Goal: Task Accomplishment & Management: Complete application form

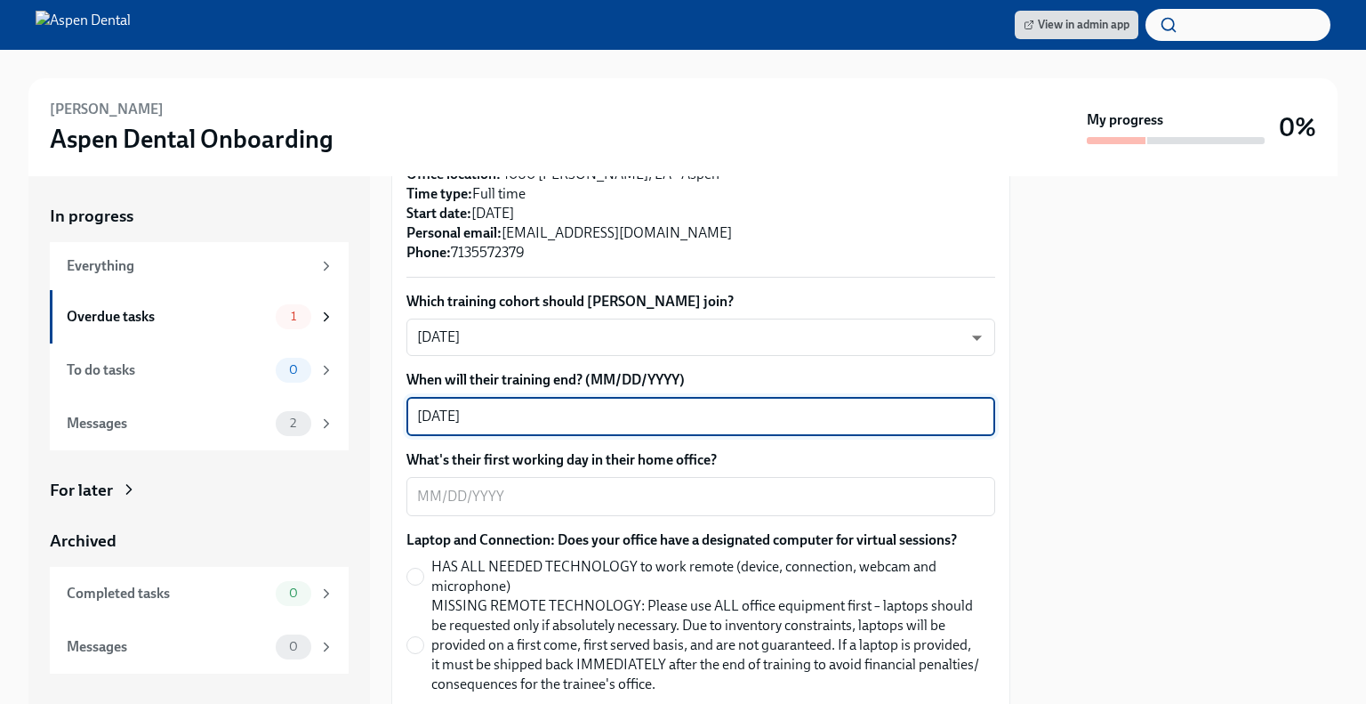
scroll to position [527, 0]
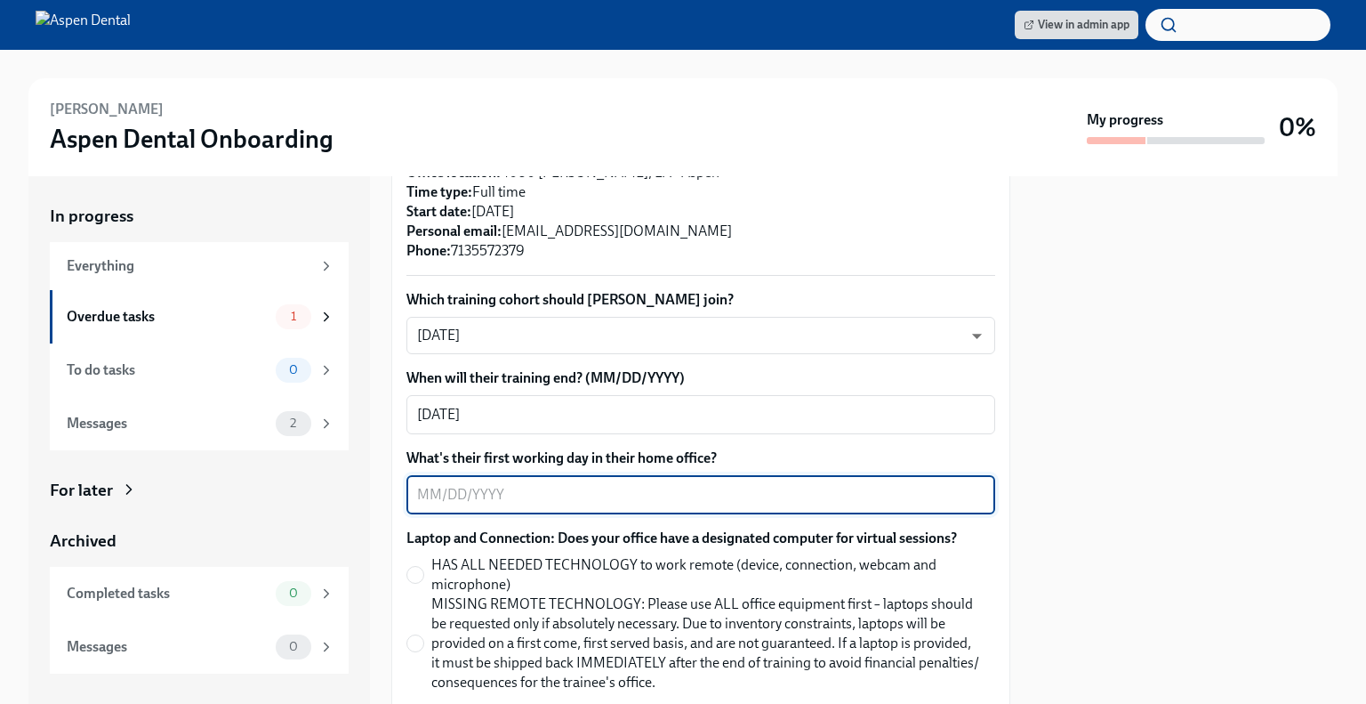
click at [439, 504] on textarea "What's their first working day in their home office?" at bounding box center [701, 494] width 568 height 21
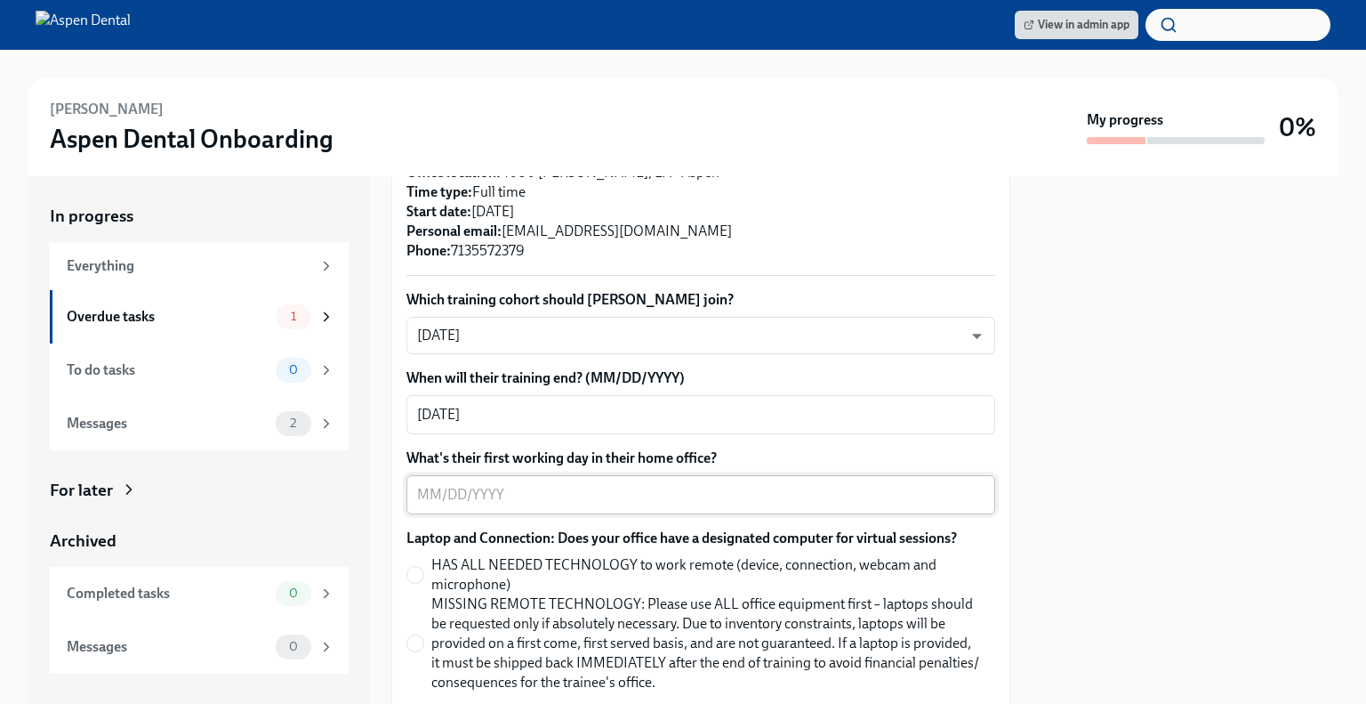
click at [720, 479] on div "x ​" at bounding box center [701, 494] width 589 height 39
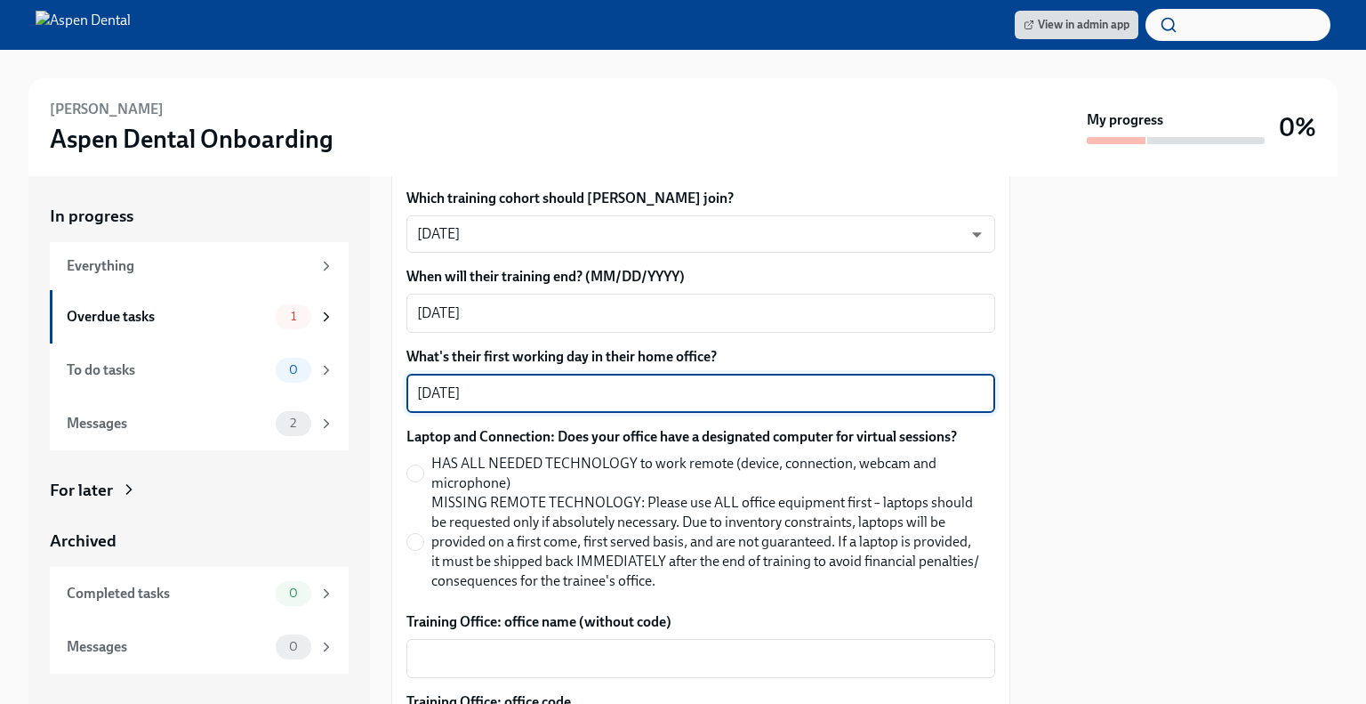
scroll to position [724, 0]
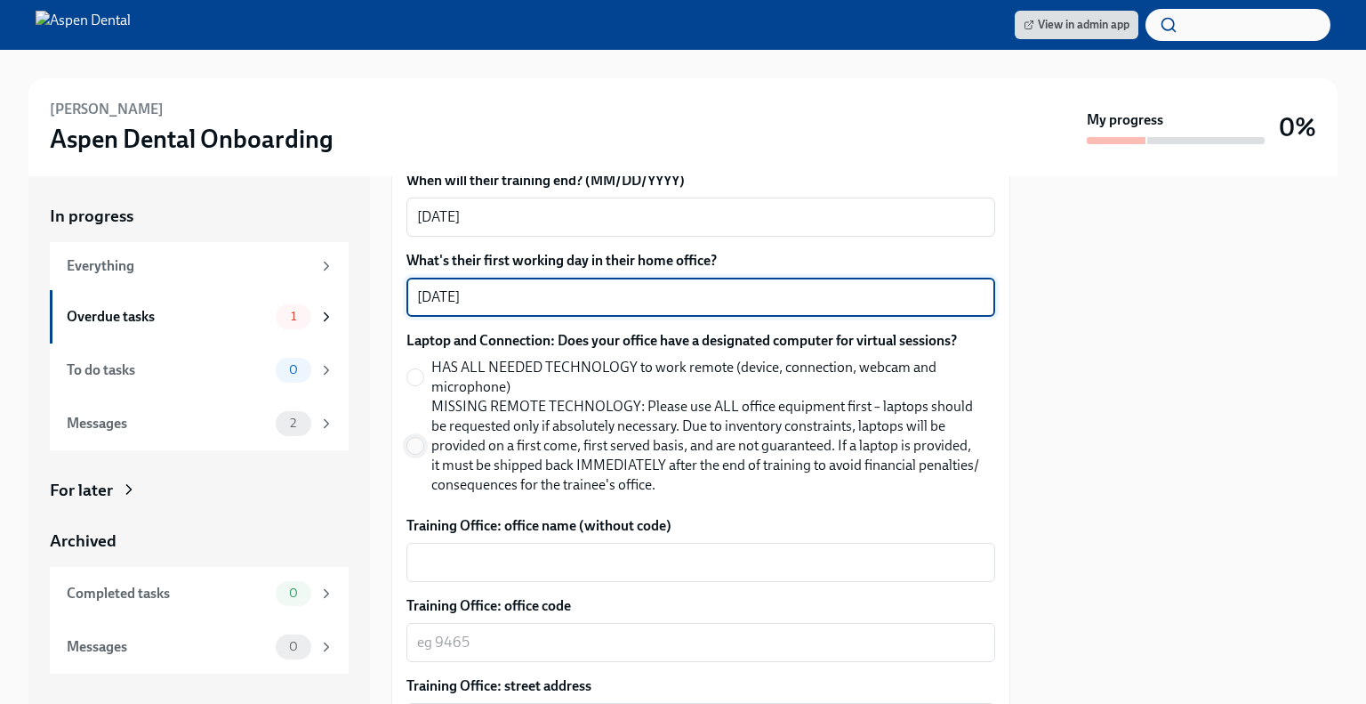
type textarea "[DATE]"
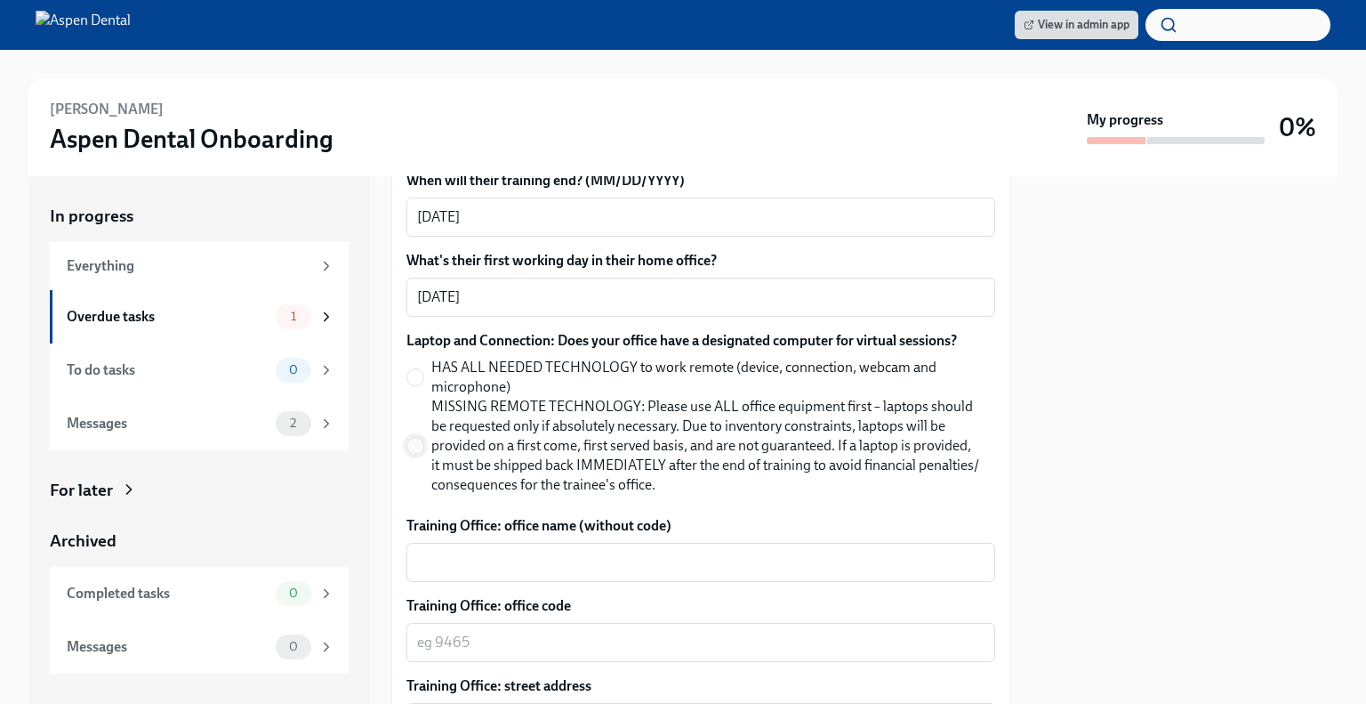
click at [421, 445] on input "MISSING REMOTE TECHNOLOGY: Please use ALL office equipment first – laptops shou…" at bounding box center [415, 446] width 16 height 16
radio input "true"
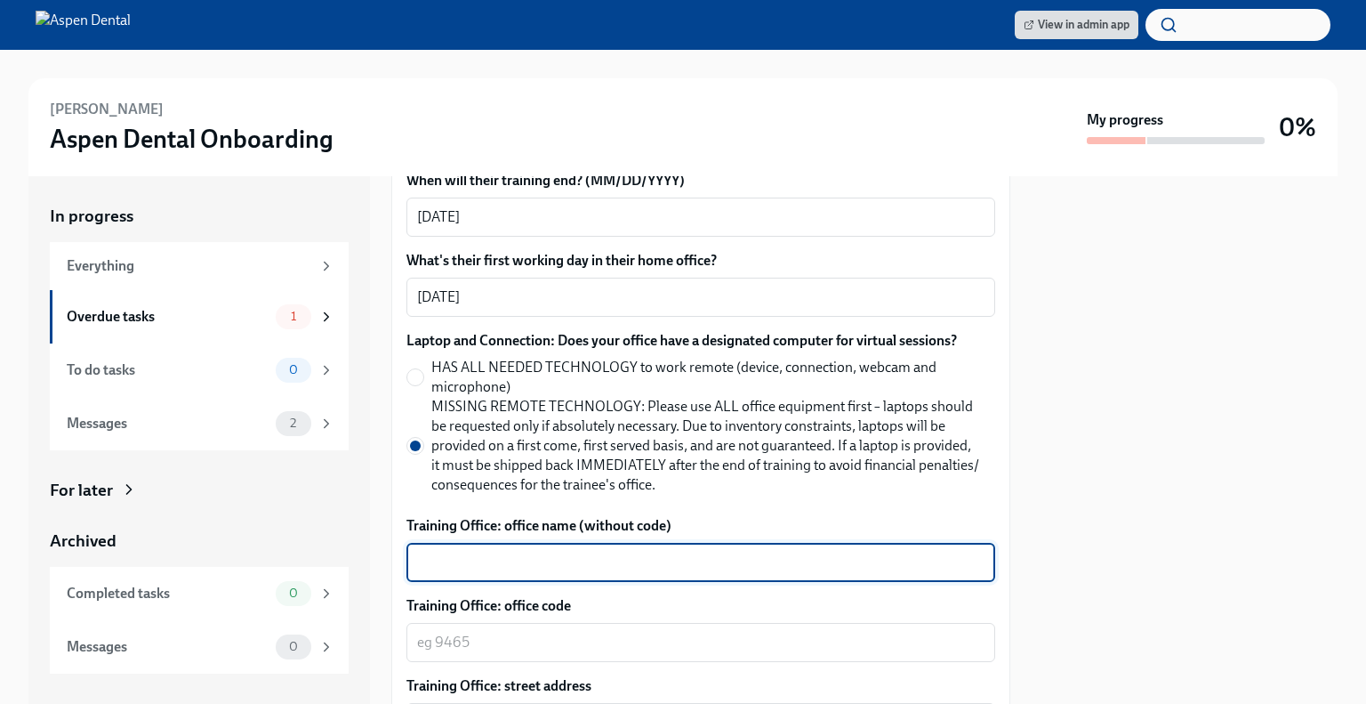
click at [473, 572] on textarea "Training Office: office name (without code)" at bounding box center [701, 562] width 568 height 21
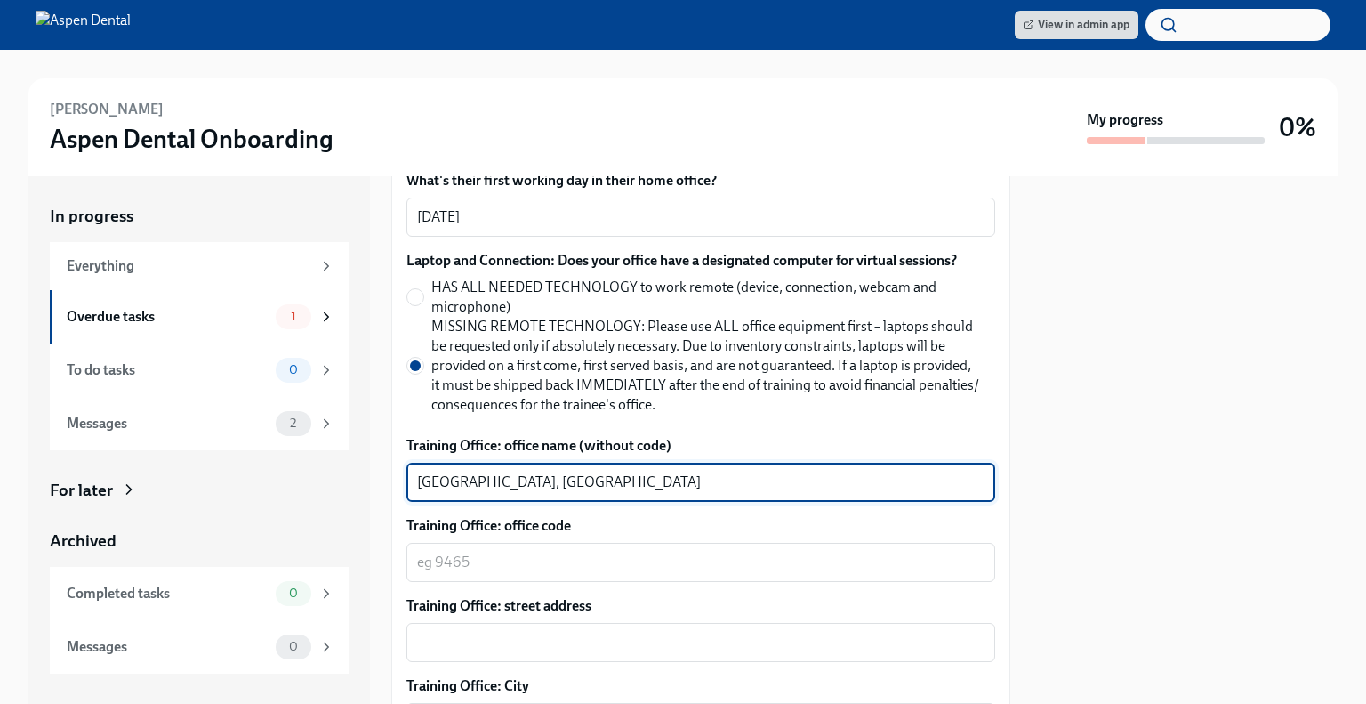
scroll to position [801, 0]
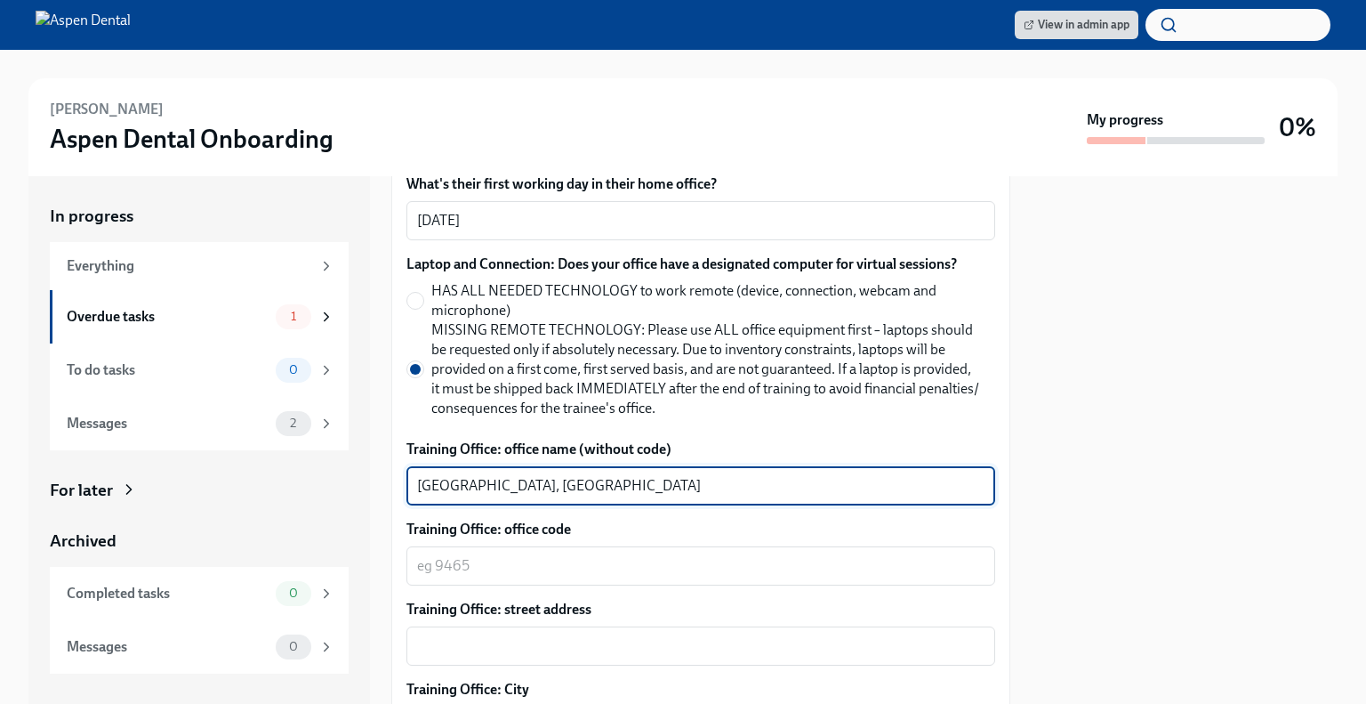
type textarea "[GEOGRAPHIC_DATA], [GEOGRAPHIC_DATA]"
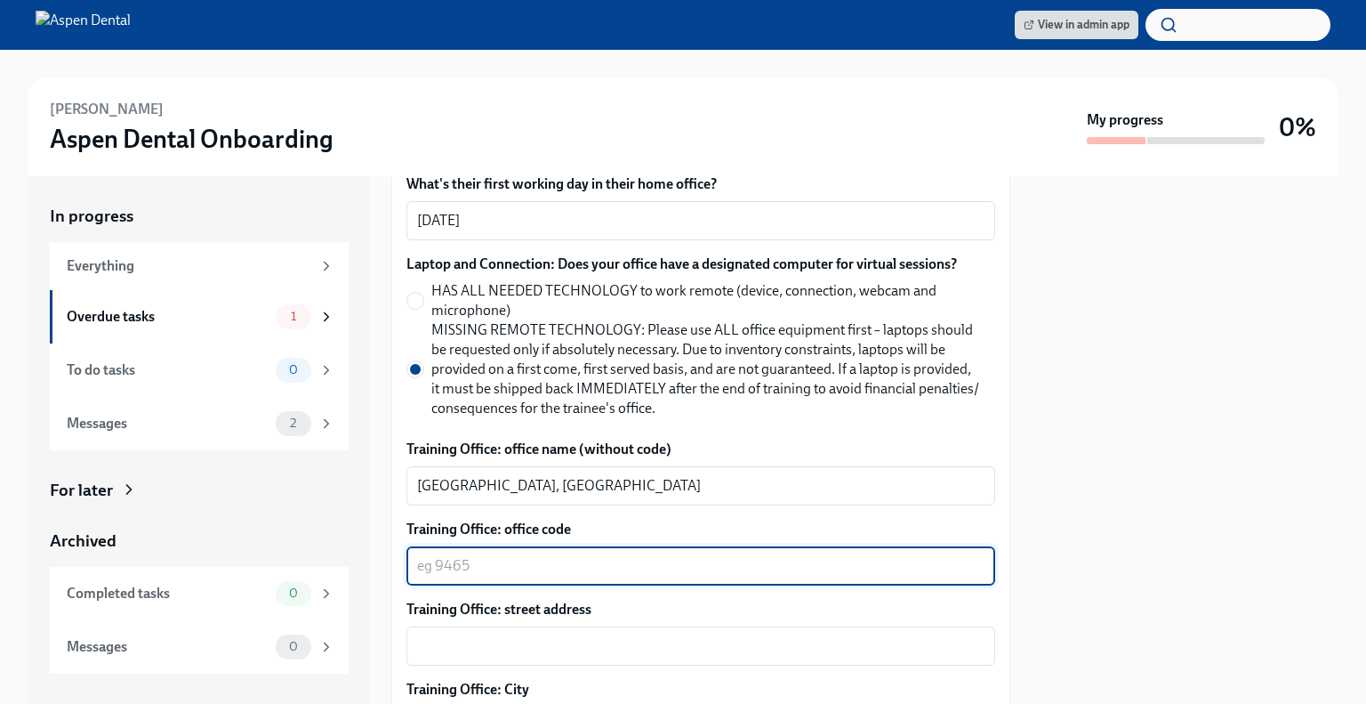
click at [672, 555] on textarea "Training Office: office code" at bounding box center [701, 565] width 568 height 21
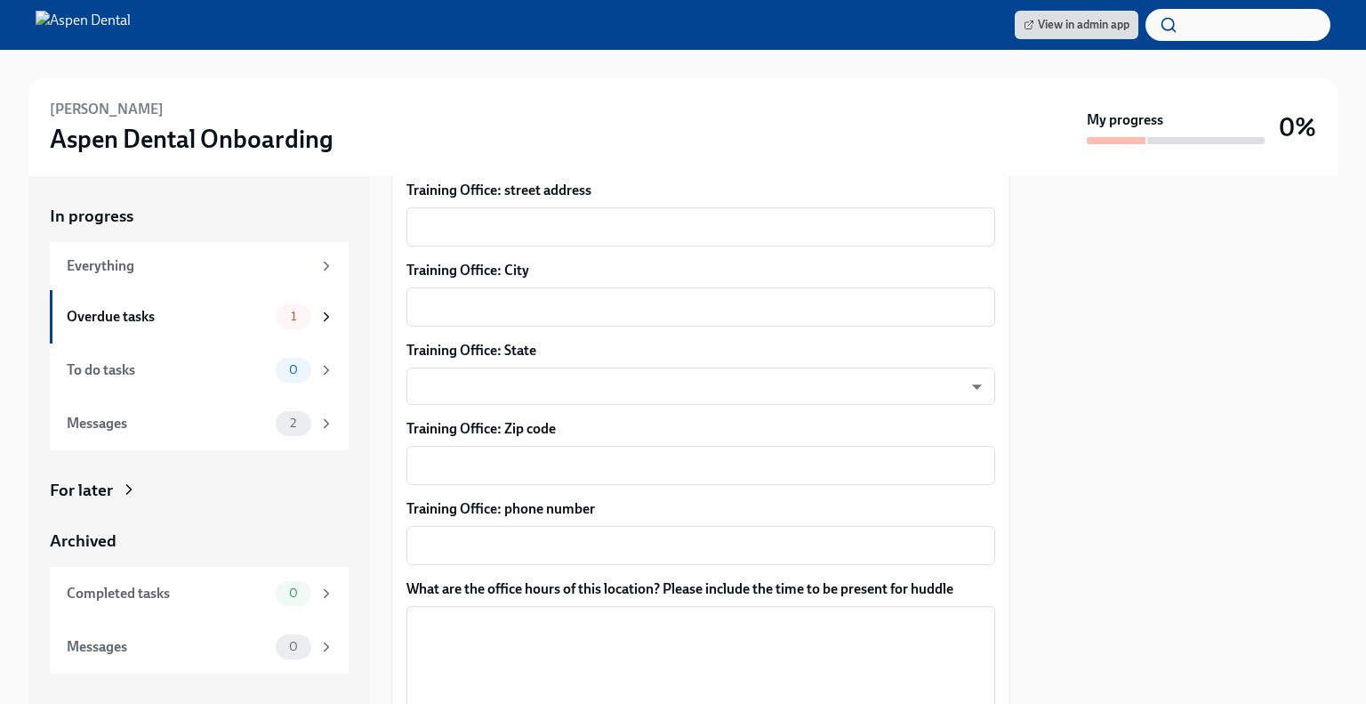
scroll to position [1123, 0]
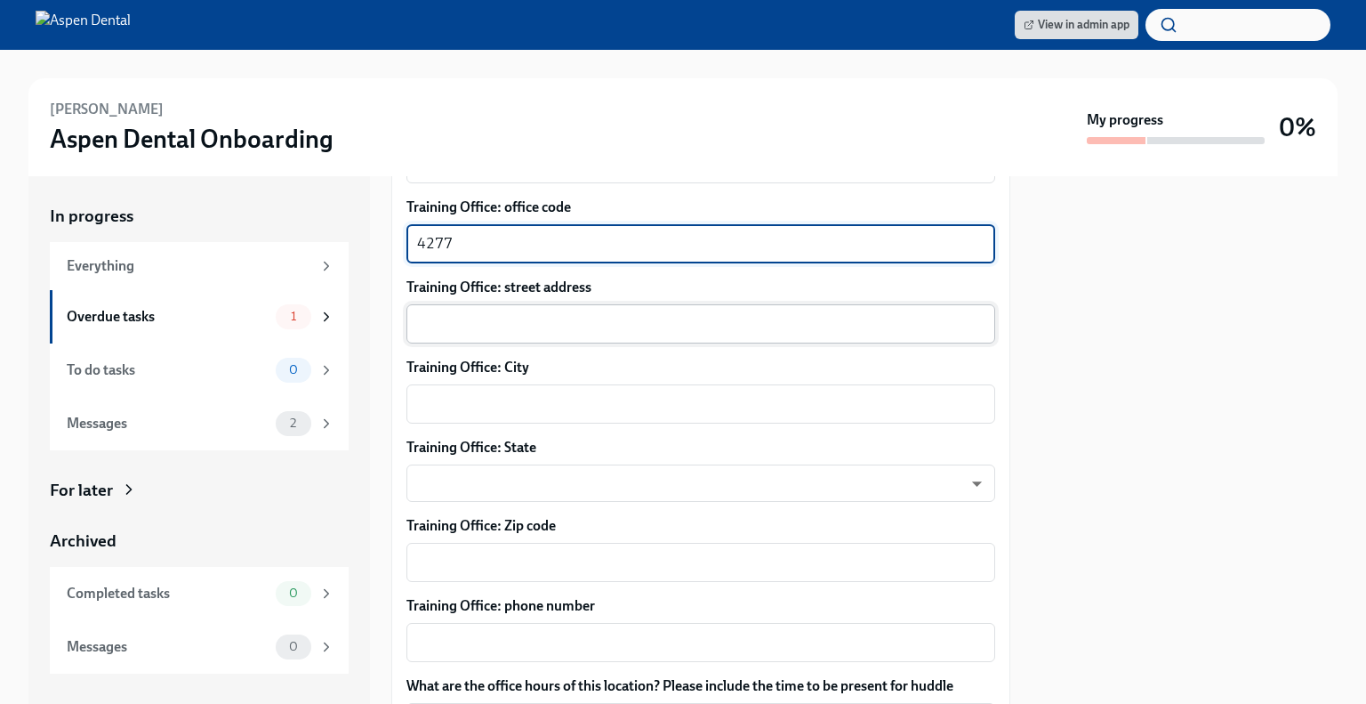
type textarea "4277"
click at [586, 325] on textarea "Training Office: street address" at bounding box center [701, 323] width 568 height 21
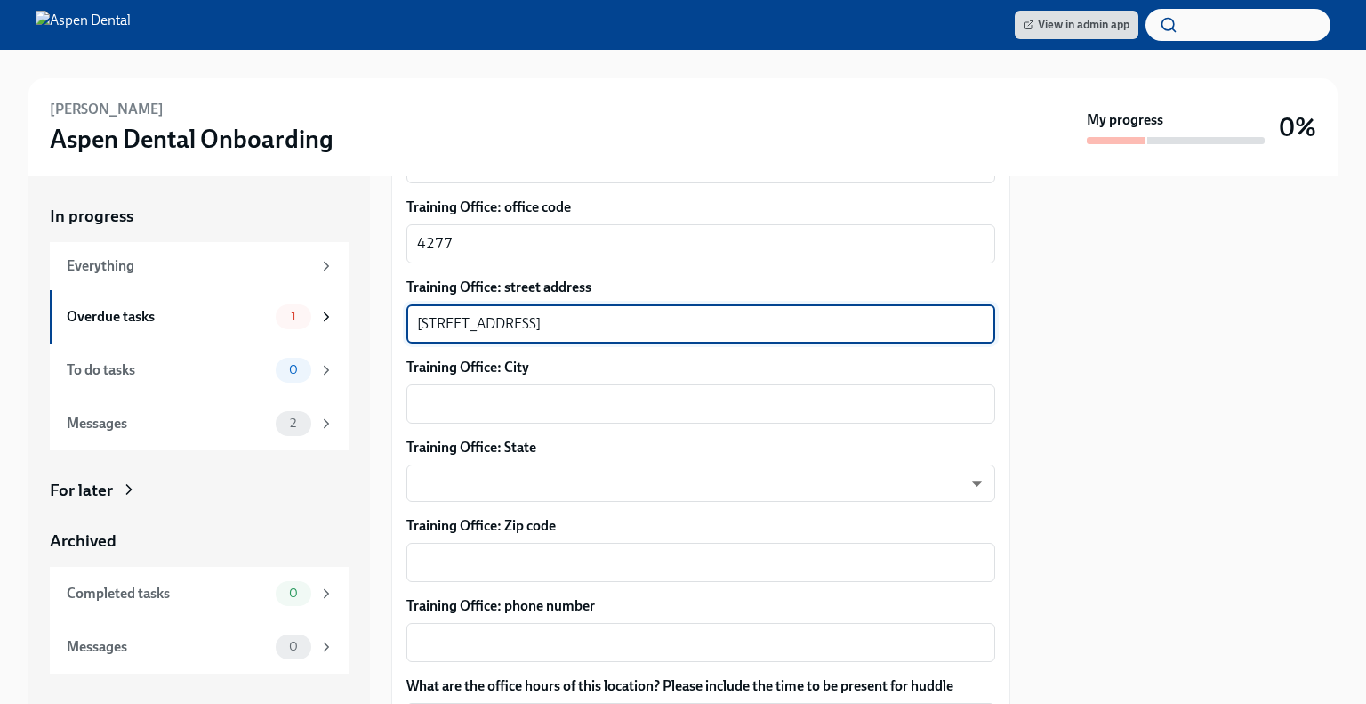
type textarea "[STREET_ADDRESS]"
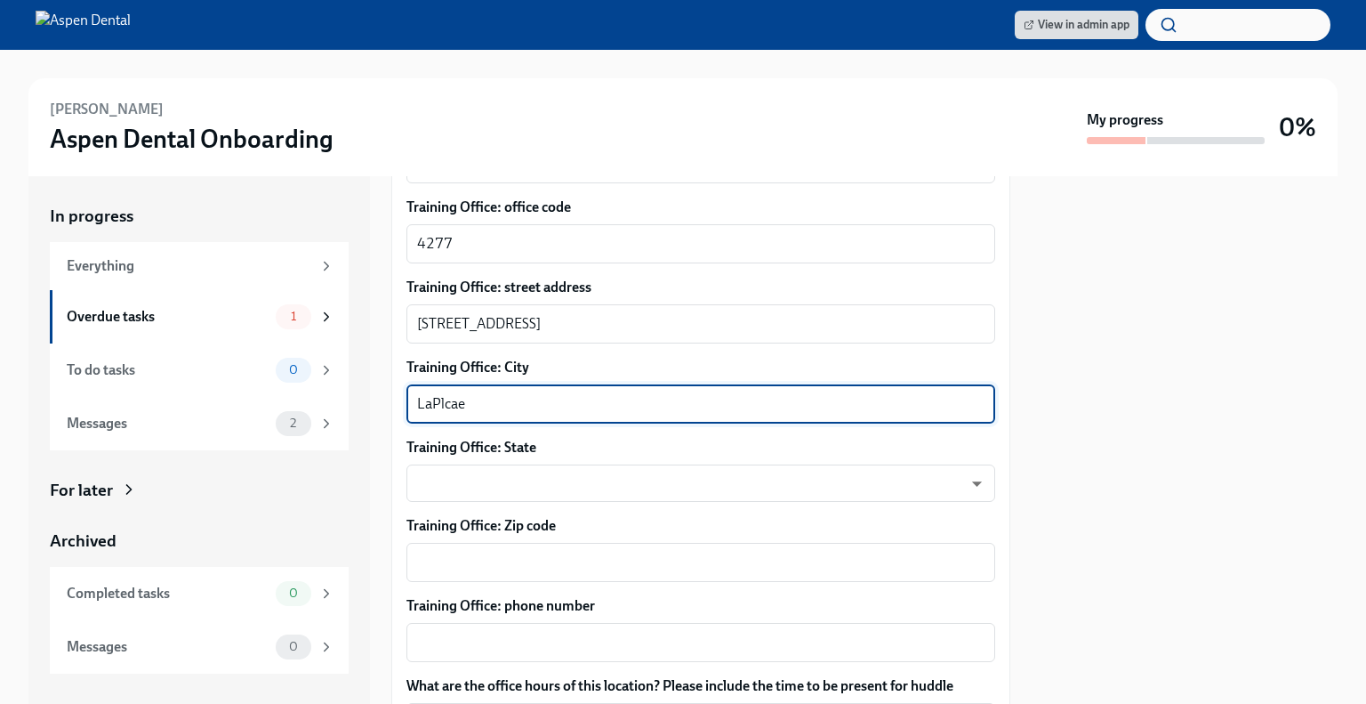
click at [536, 413] on textarea "LaPlcae" at bounding box center [701, 403] width 568 height 21
type textarea "LaPlace"
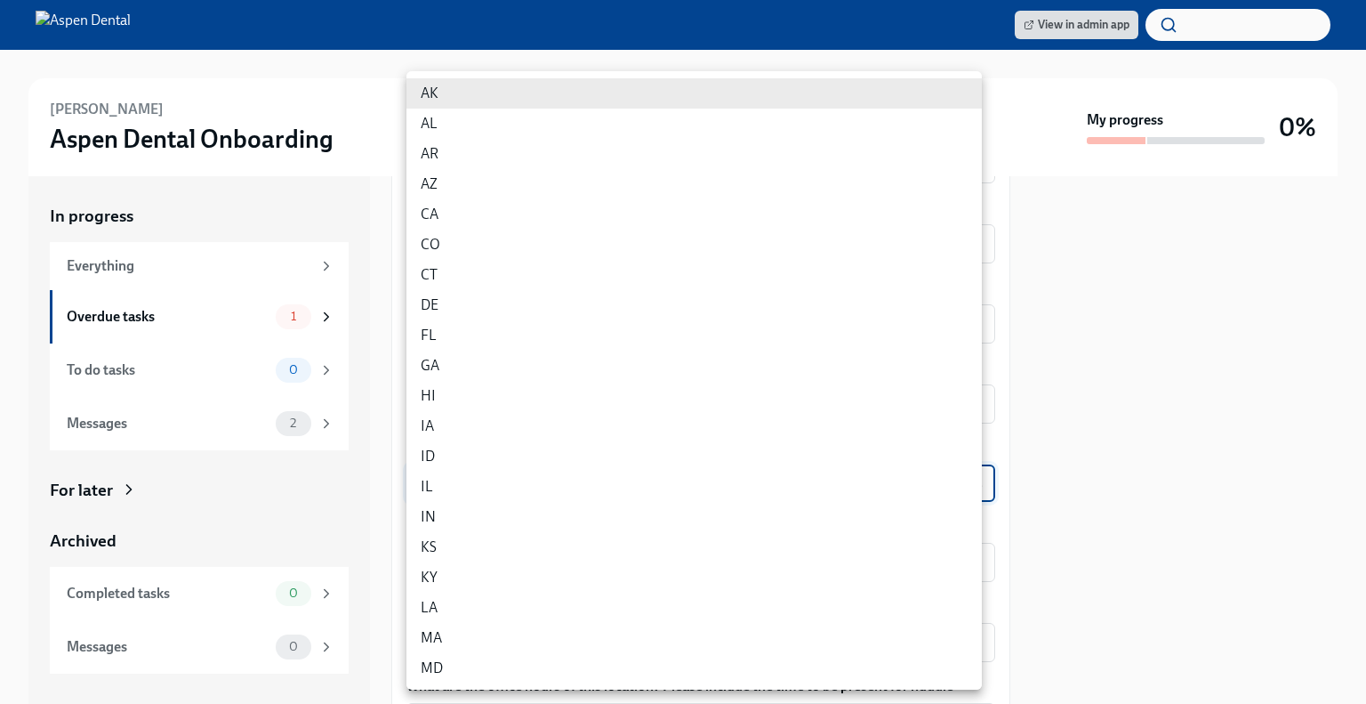
click at [549, 474] on body "View in admin app [PERSON_NAME] Aspen Dental Onboarding My progress 0% In progr…" at bounding box center [683, 352] width 1366 height 704
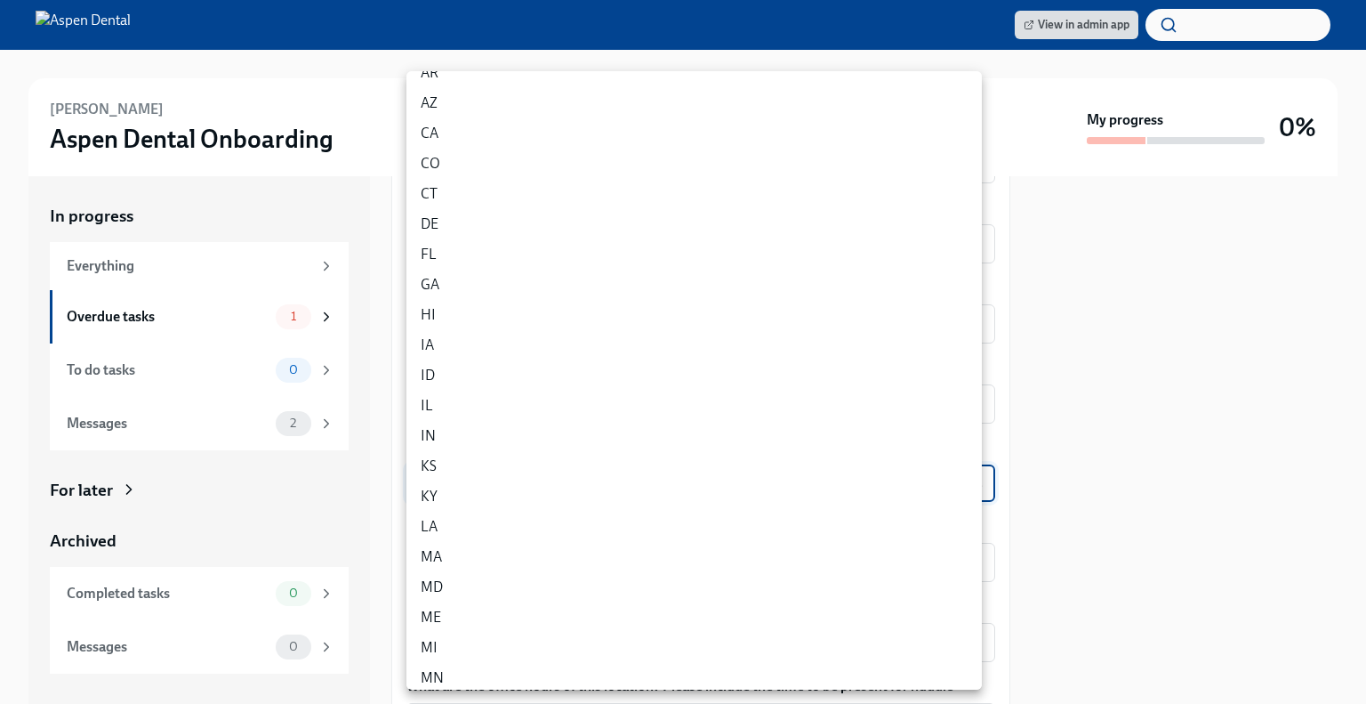
scroll to position [82, 0]
click at [520, 524] on li "LA" at bounding box center [695, 526] width 576 height 30
type input "bka6SYEVz"
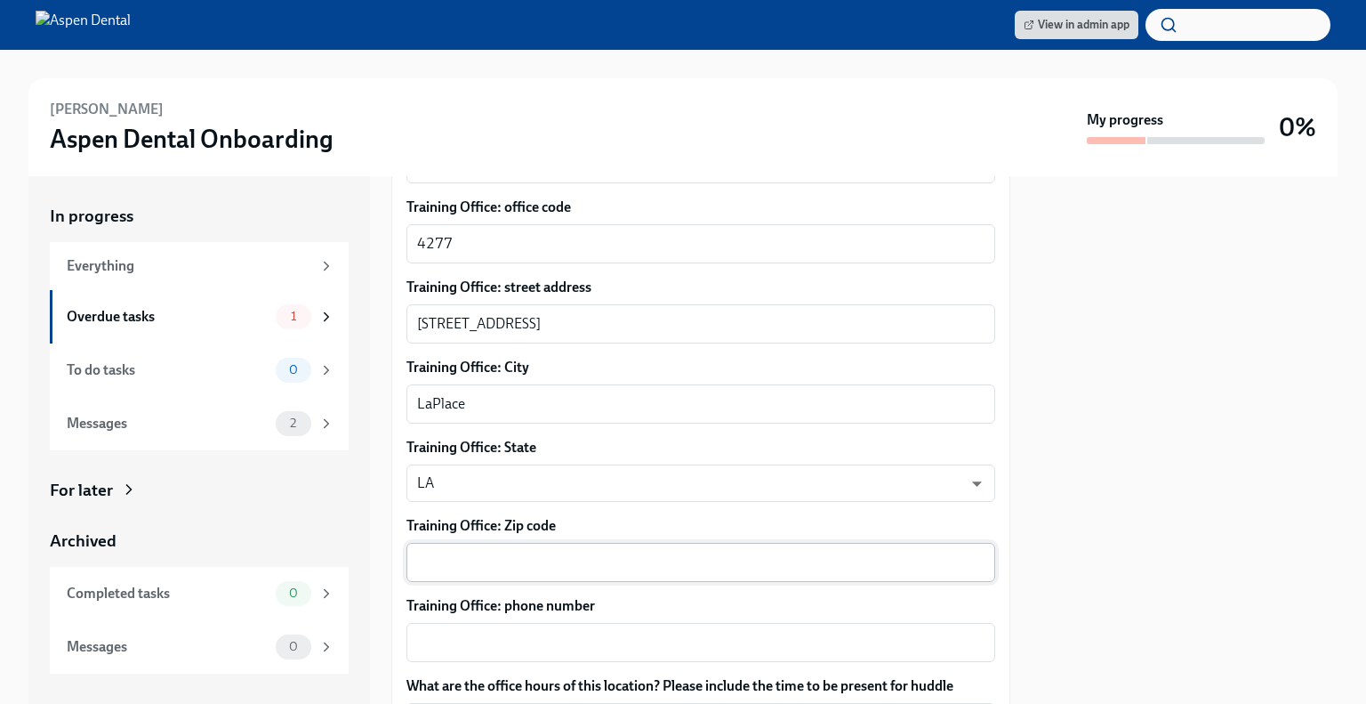
click at [520, 548] on div "x ​" at bounding box center [701, 562] width 589 height 39
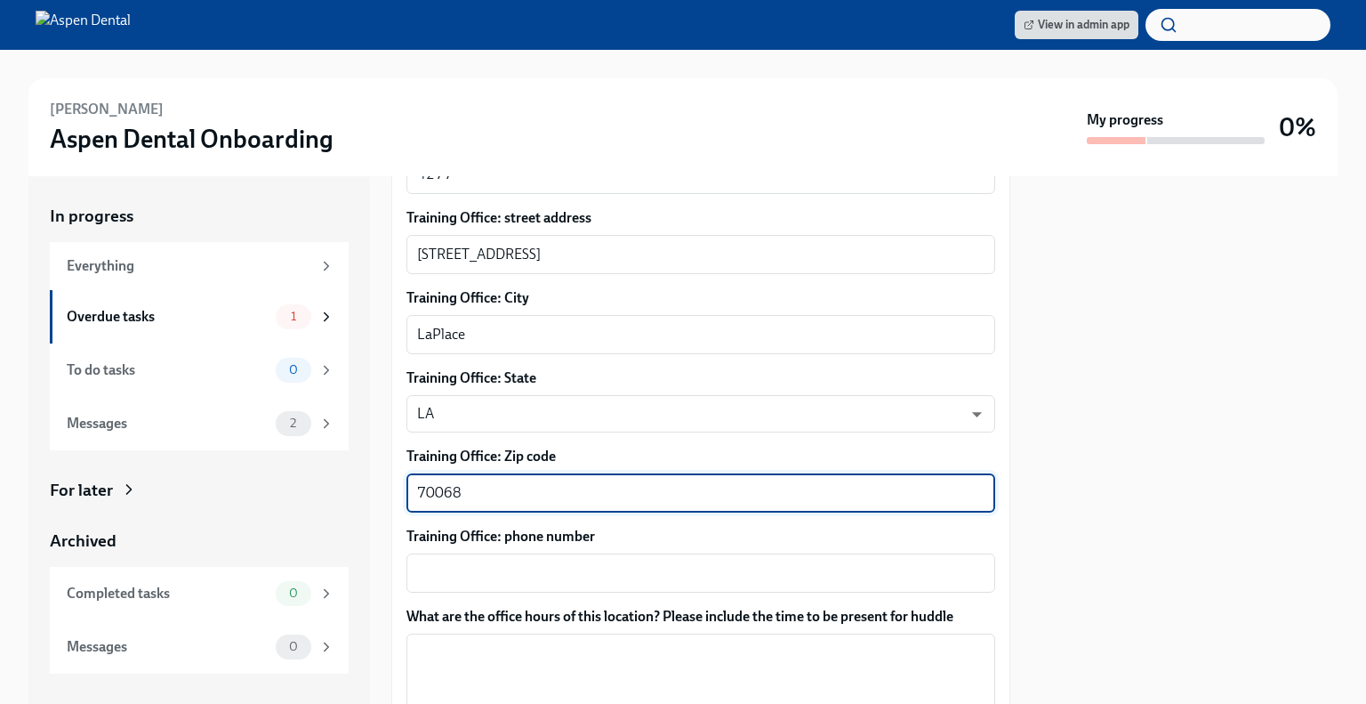
scroll to position [1203, 0]
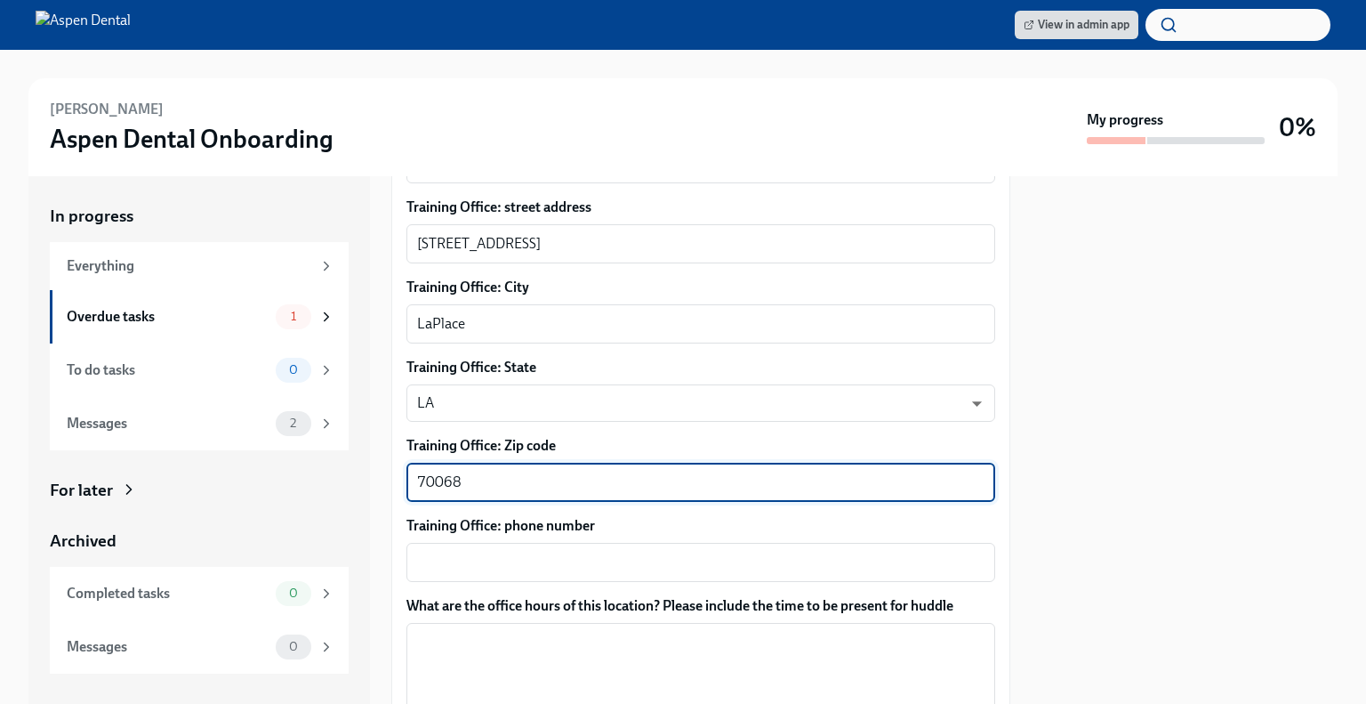
type textarea "70068"
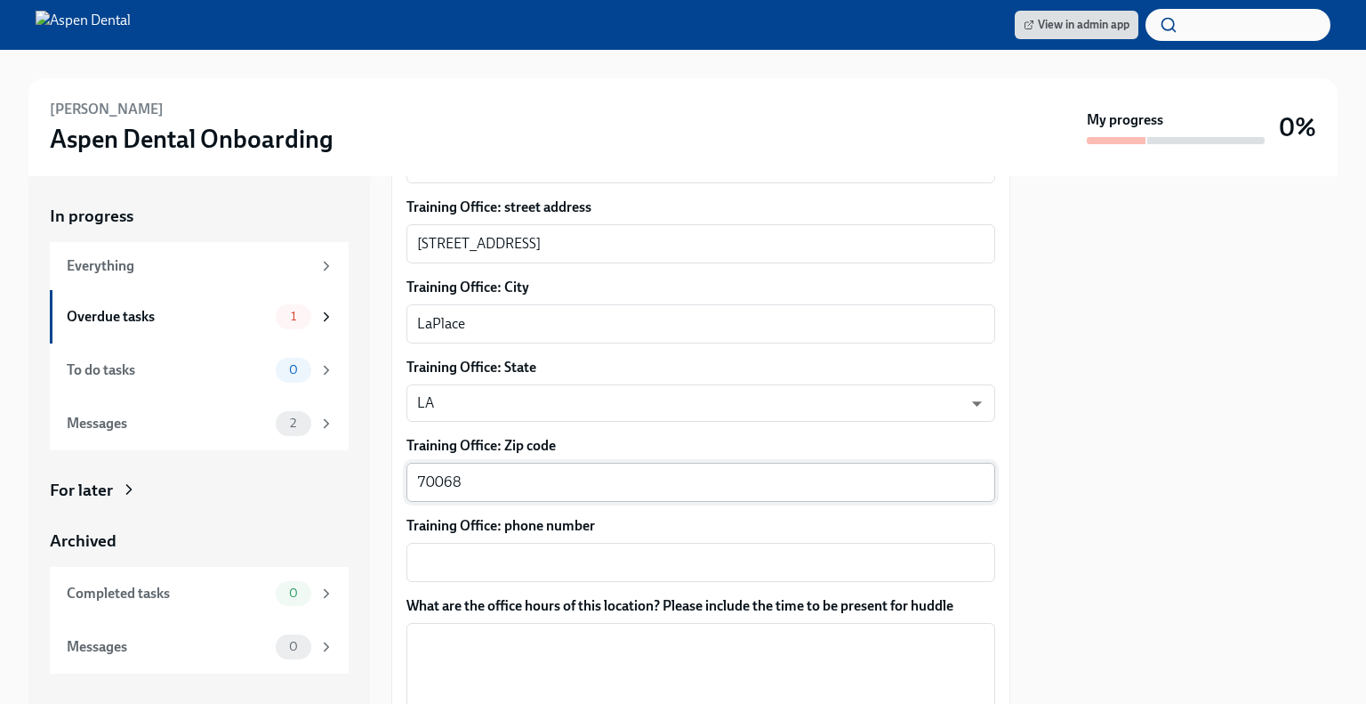
click at [520, 548] on div "x ​" at bounding box center [701, 562] width 589 height 39
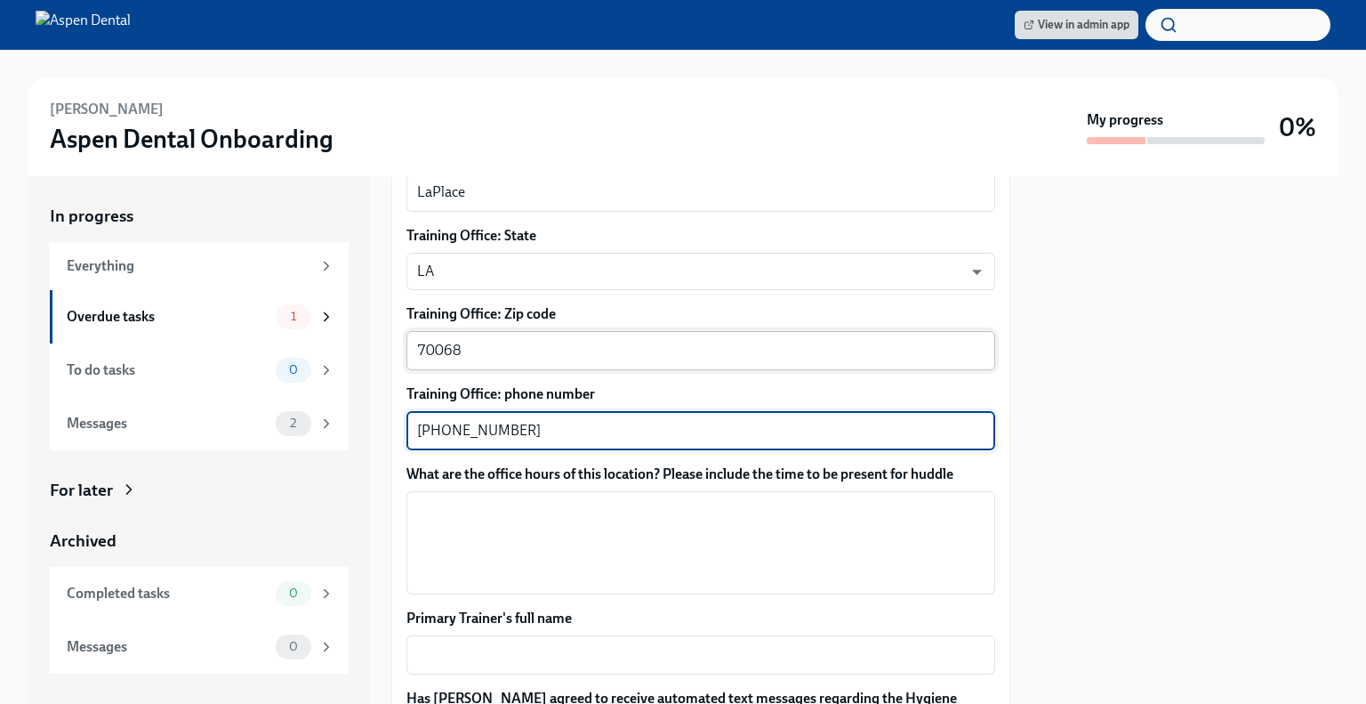
scroll to position [1342, 0]
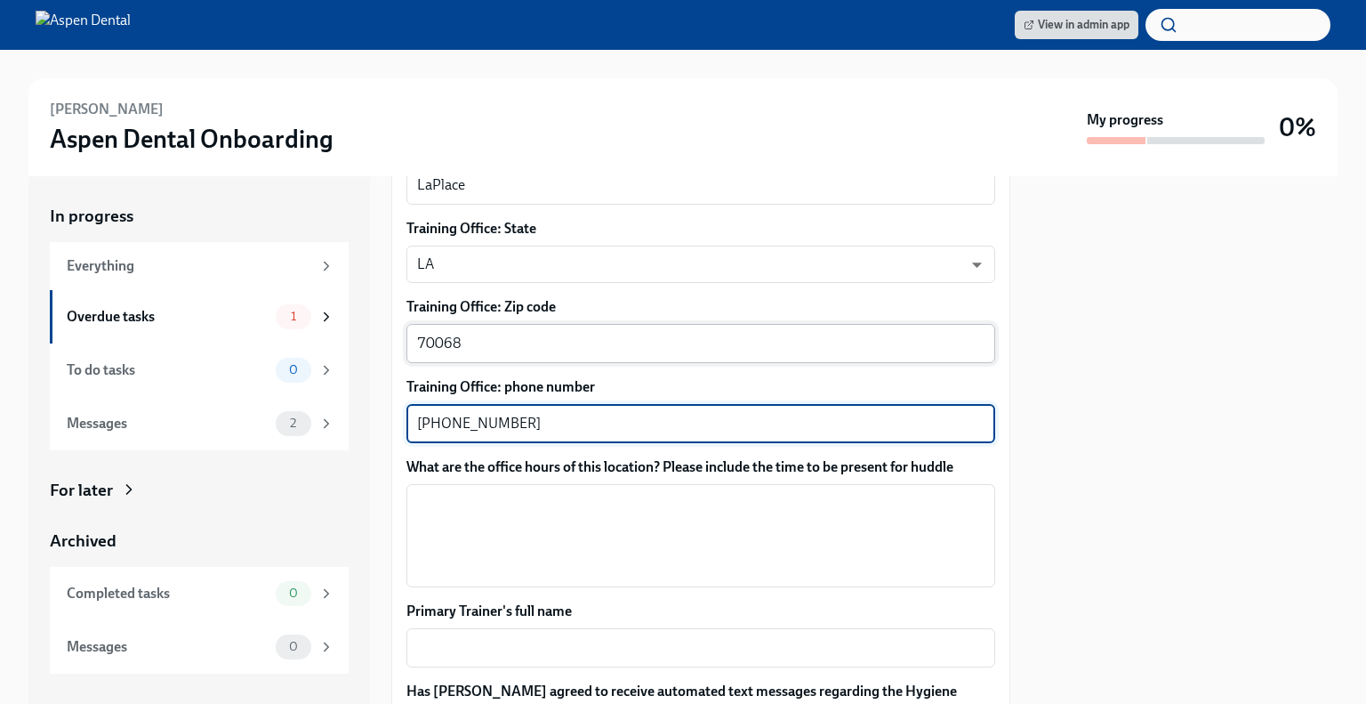
type textarea "[PHONE_NUMBER]"
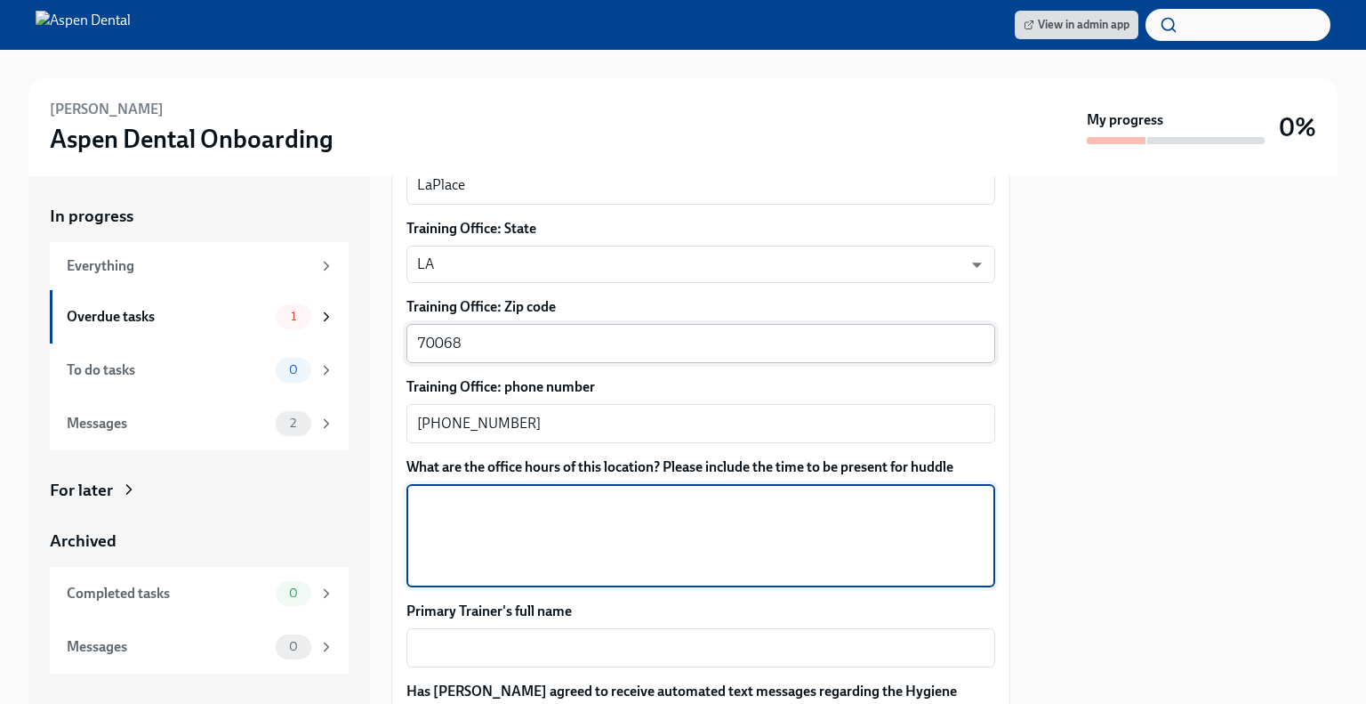
click at [520, 548] on textarea "What are the office hours of this location? Please include the time to be prese…" at bounding box center [701, 535] width 568 height 85
click at [454, 504] on textarea "Mon, tues, Thurs - 7:30am-5:30pm" at bounding box center [701, 535] width 568 height 85
click at [675, 507] on textarea "Mon, Tues, Thurs - 7:30am-5:30pm" at bounding box center [701, 535] width 568 height 85
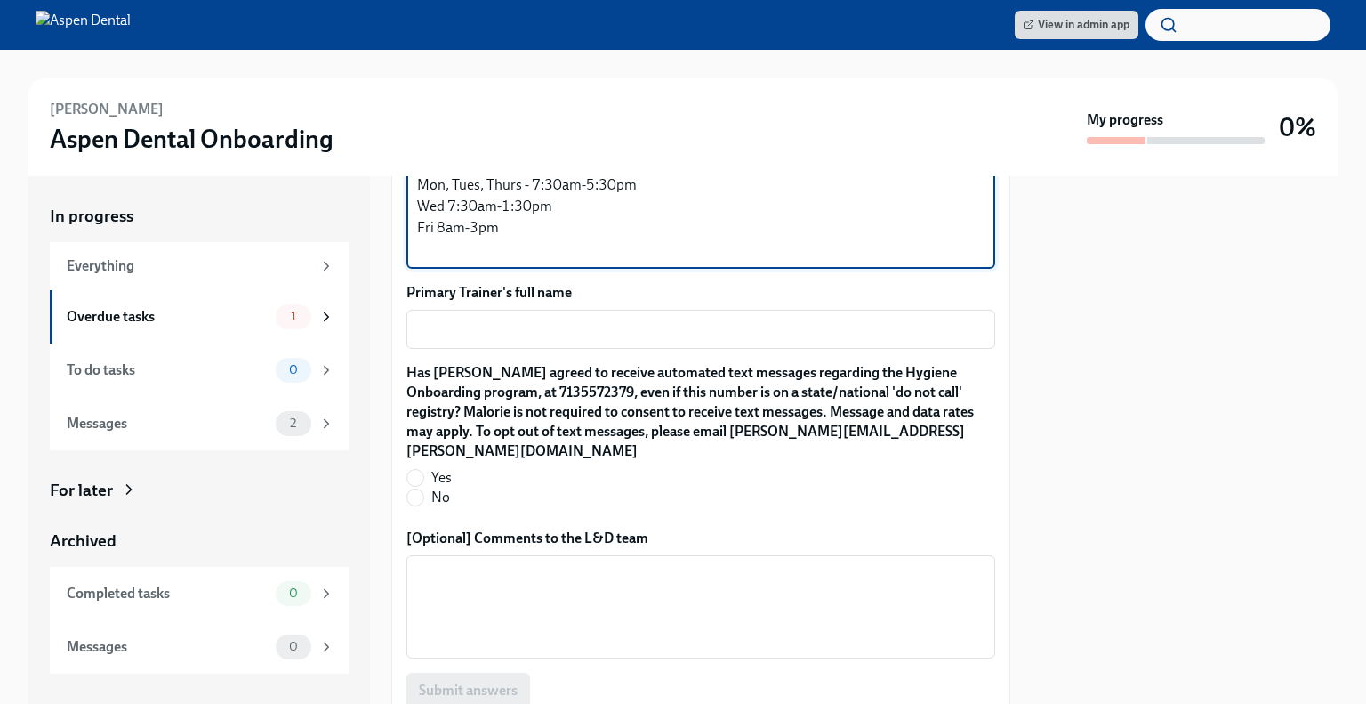
scroll to position [1658, 0]
type textarea "Mon, Tues, Thurs - 7:30am-5:30pm Wed 7:30am-1:30pm Fri 8am-3pm"
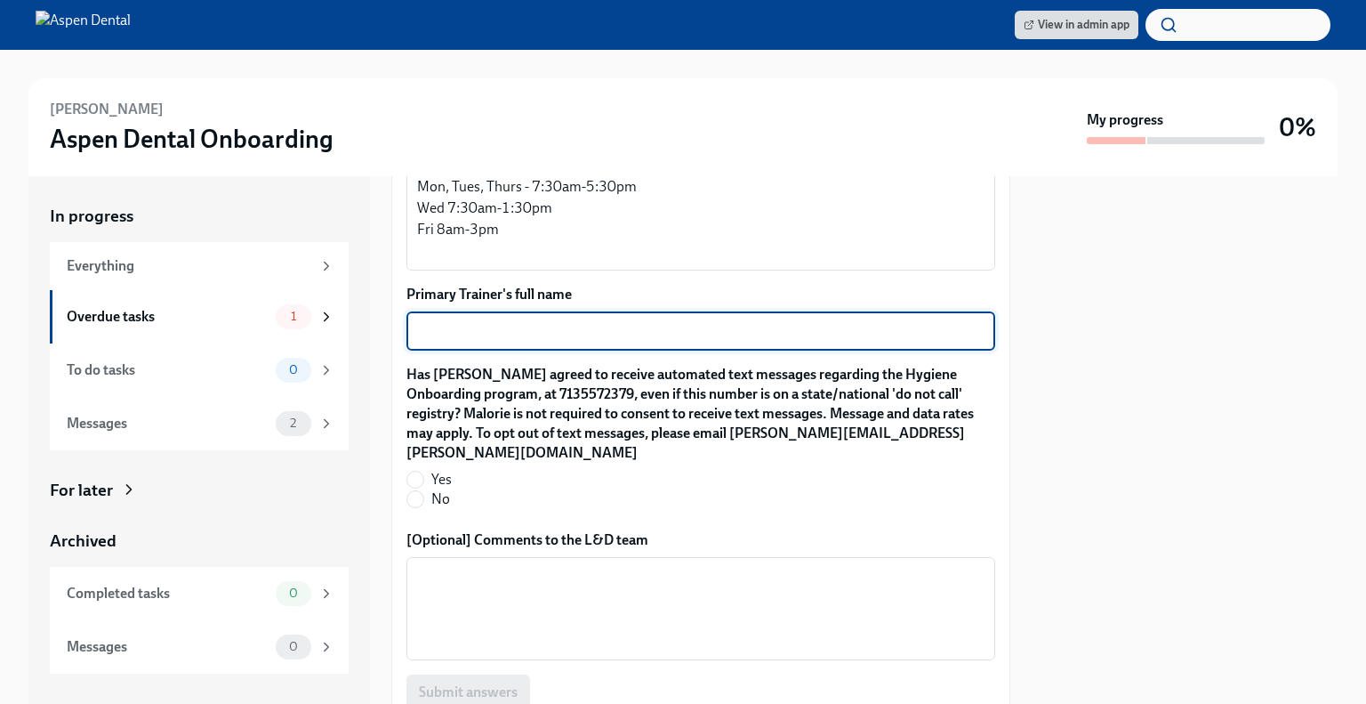
click at [659, 324] on textarea "Primary Trainer's full name" at bounding box center [701, 330] width 568 height 21
type textarea "[PERSON_NAME]"
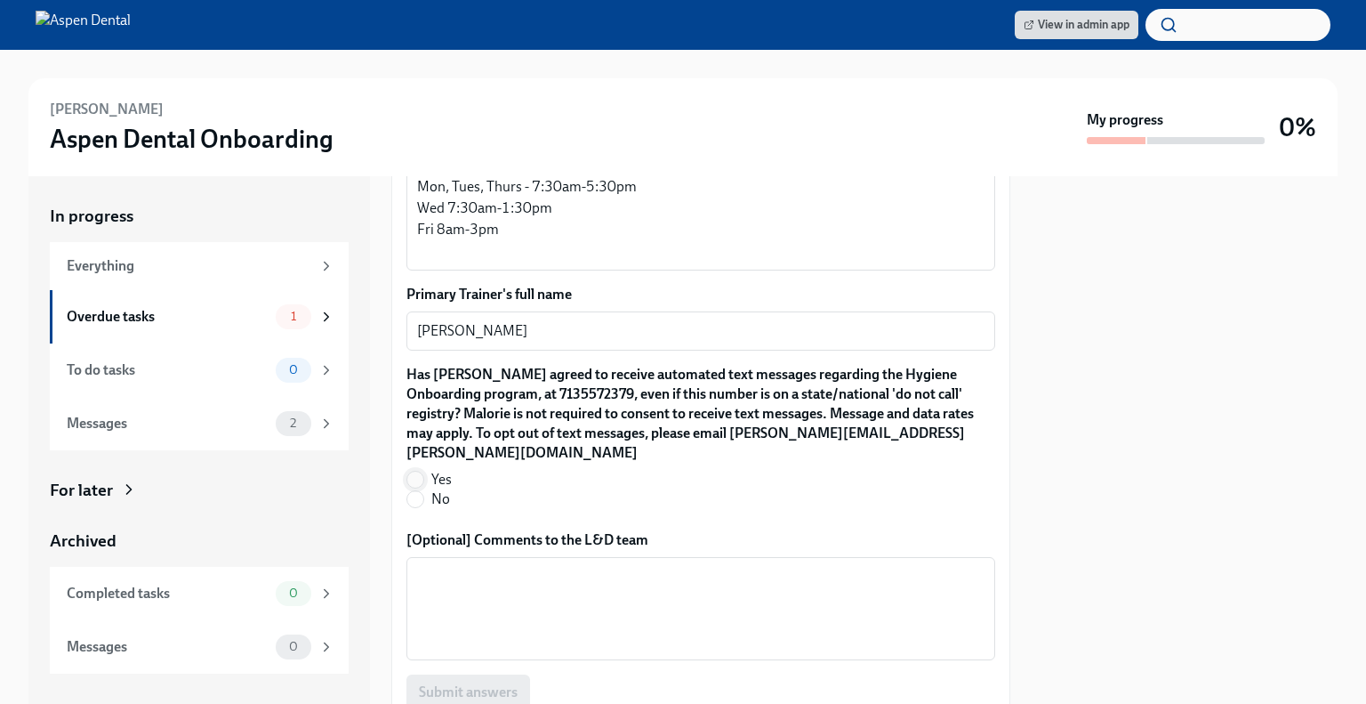
click at [419, 471] on input "Yes" at bounding box center [415, 479] width 16 height 16
radio input "true"
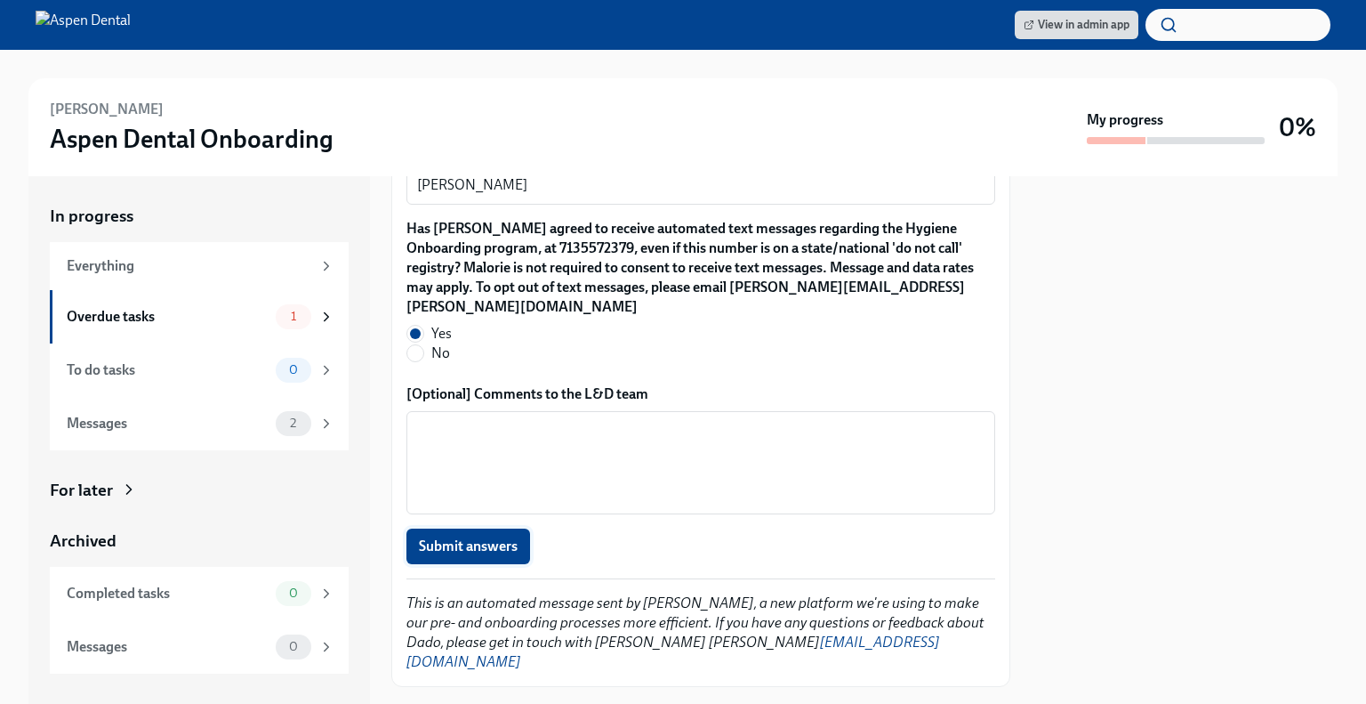
click at [447, 537] on span "Submit answers" at bounding box center [468, 546] width 99 height 18
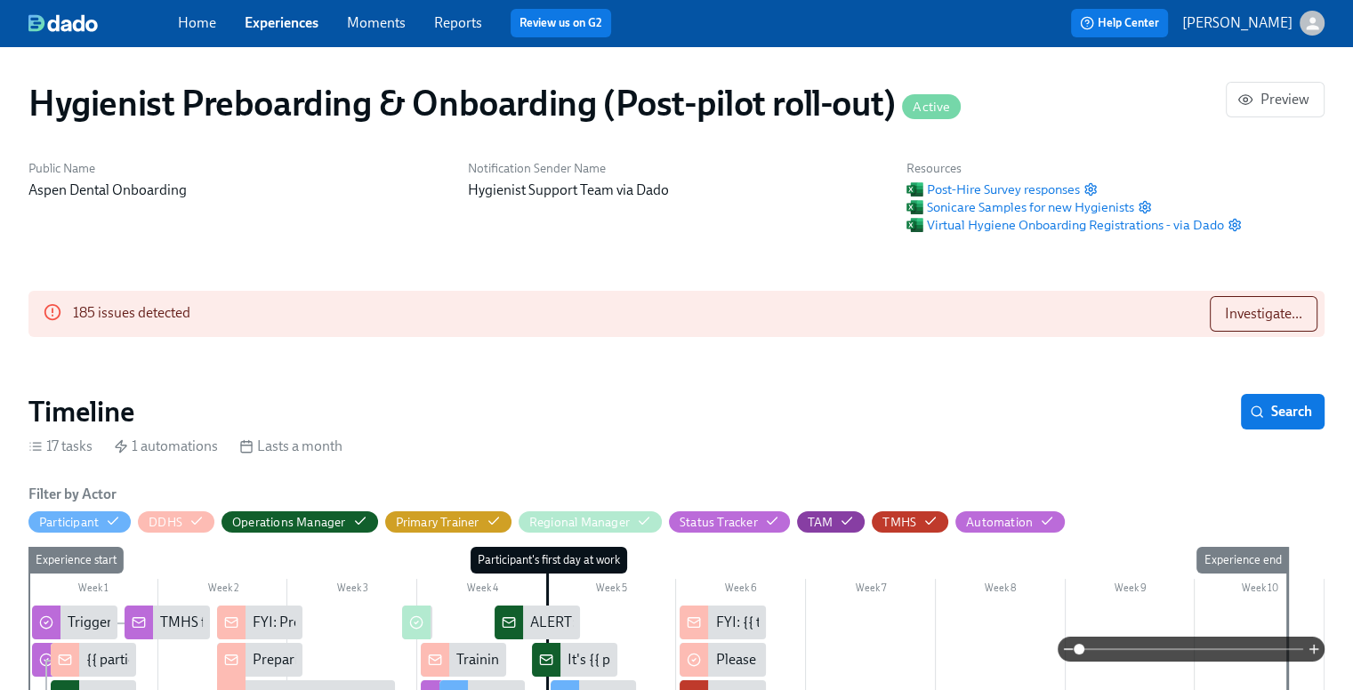
scroll to position [0, 20514]
click at [57, 452] on div "17 tasks" at bounding box center [60, 447] width 64 height 20
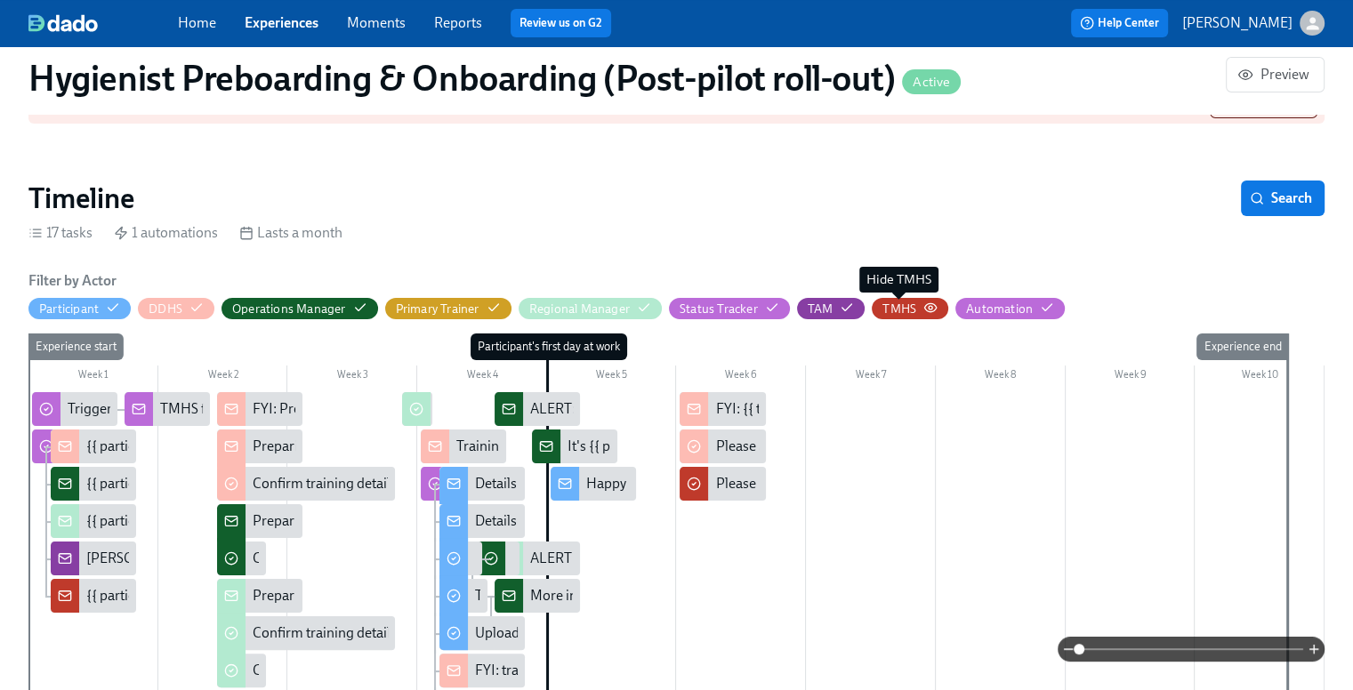
click at [901, 305] on div "TMHS" at bounding box center [899, 309] width 34 height 17
click at [915, 310] on div "TMHS" at bounding box center [899, 309] width 34 height 17
click at [996, 309] on div "Automation" at bounding box center [999, 309] width 67 height 17
click at [824, 307] on div "TAM" at bounding box center [821, 309] width 26 height 17
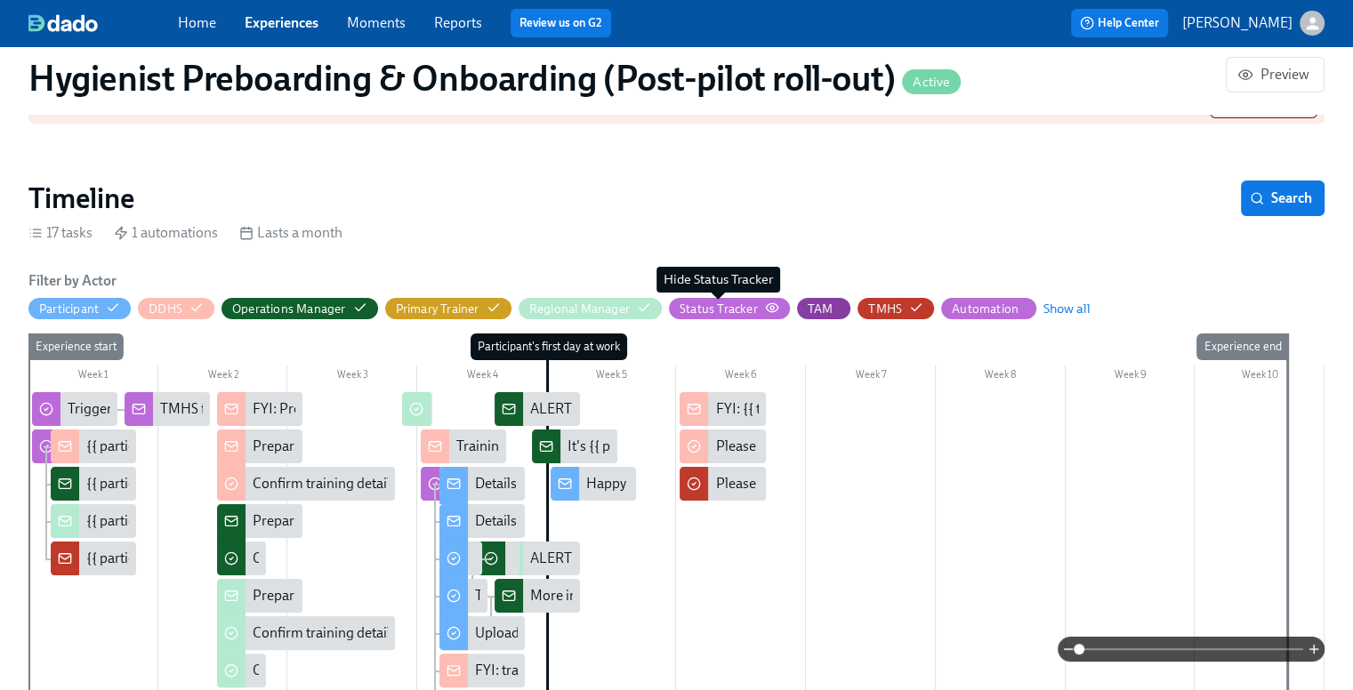
click at [744, 301] on div "Status Tracker" at bounding box center [719, 309] width 78 height 17
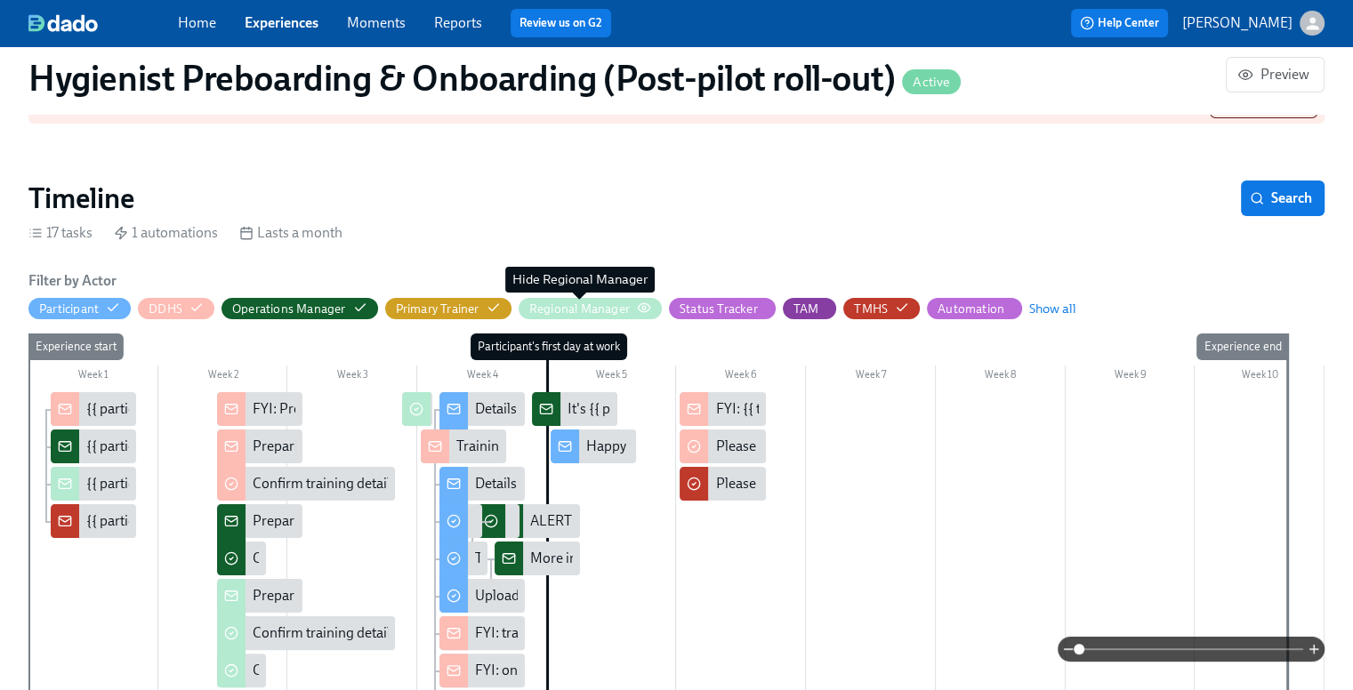
click at [605, 302] on div "Regional Manager" at bounding box center [579, 309] width 101 height 17
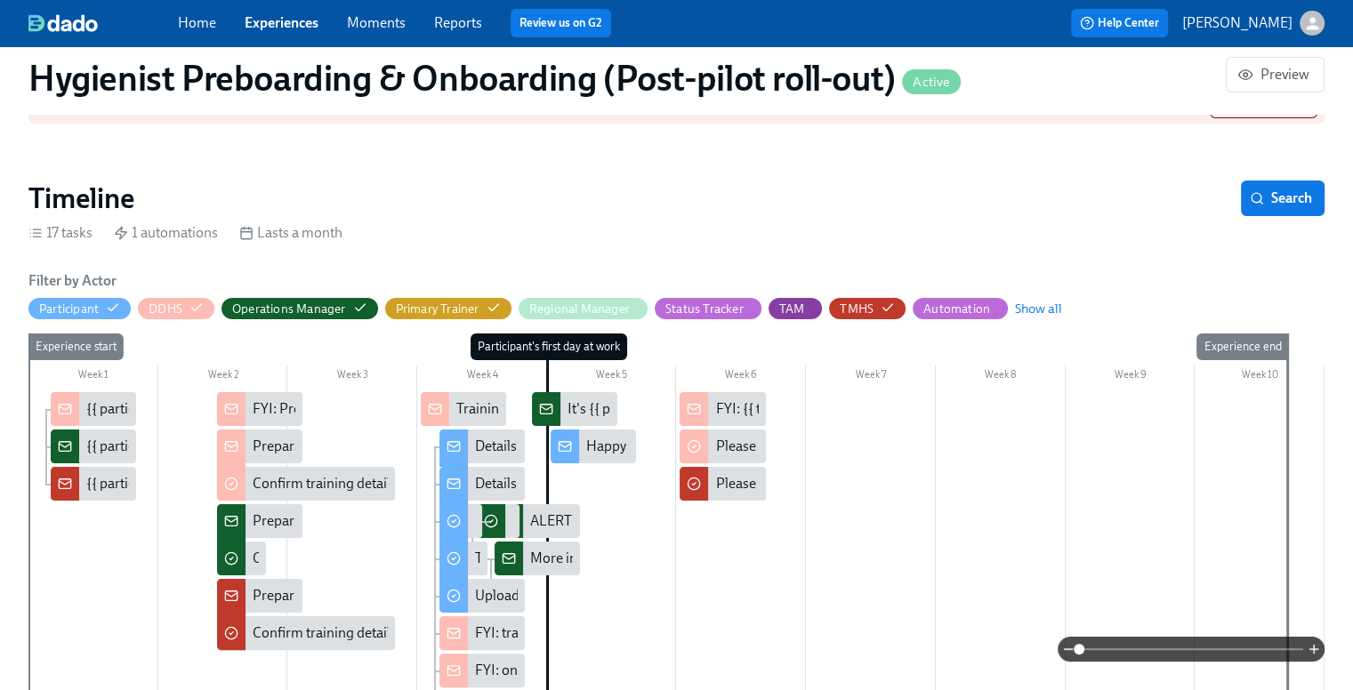
click at [455, 298] on div "Primary Trainer" at bounding box center [448, 308] width 126 height 21
click at [348, 298] on div "Operations Manager" at bounding box center [300, 308] width 157 height 21
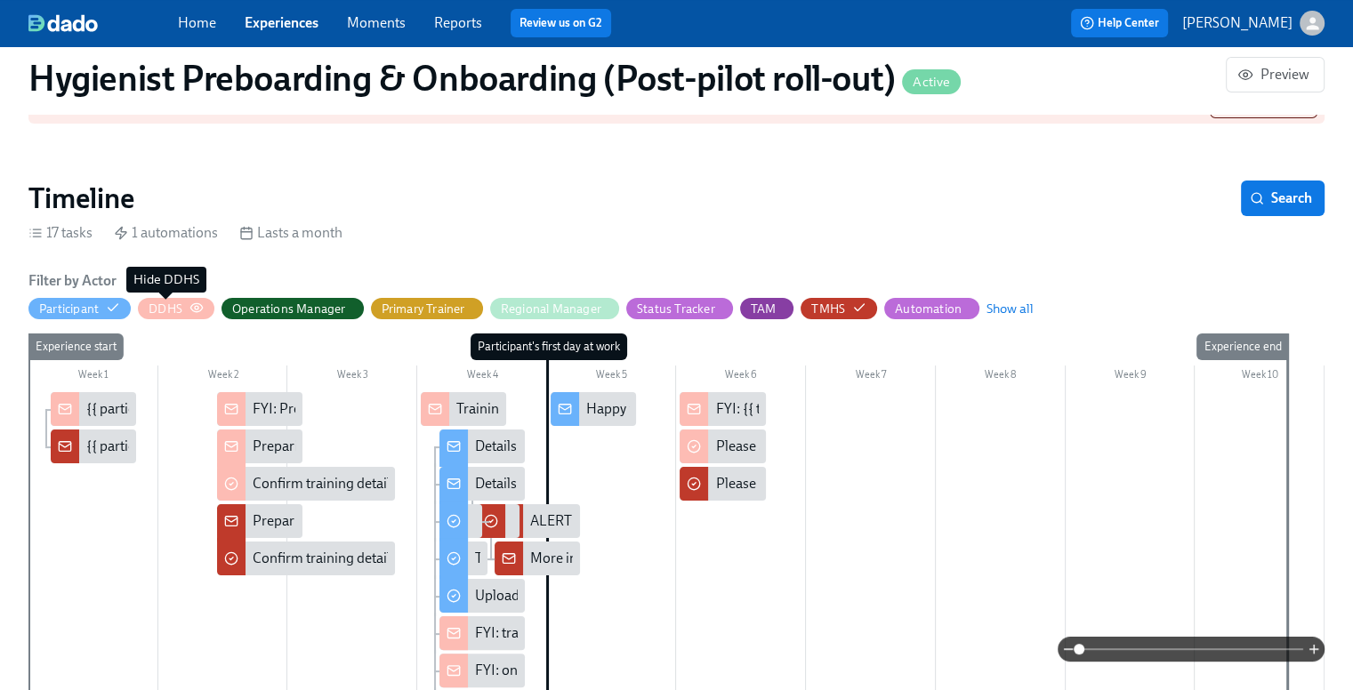
click at [180, 303] on div "DDHS" at bounding box center [166, 309] width 34 height 17
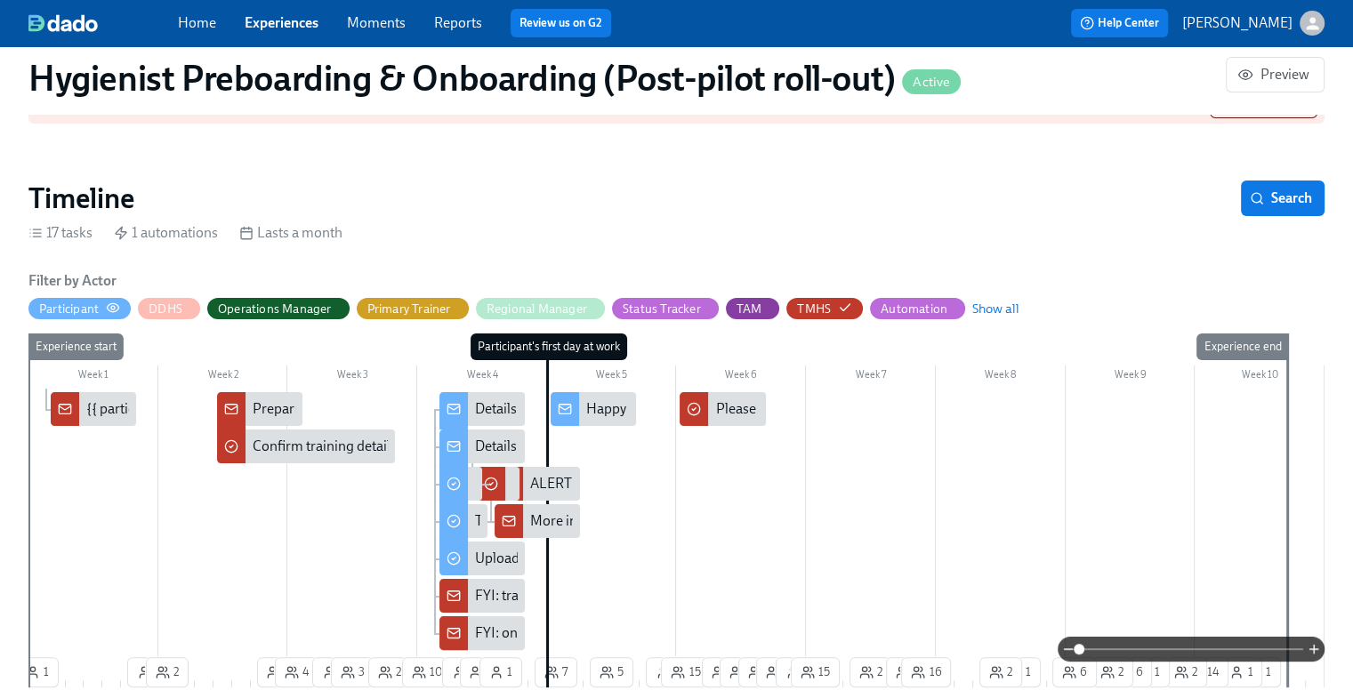
click at [105, 303] on div "Participant" at bounding box center [79, 309] width 81 height 17
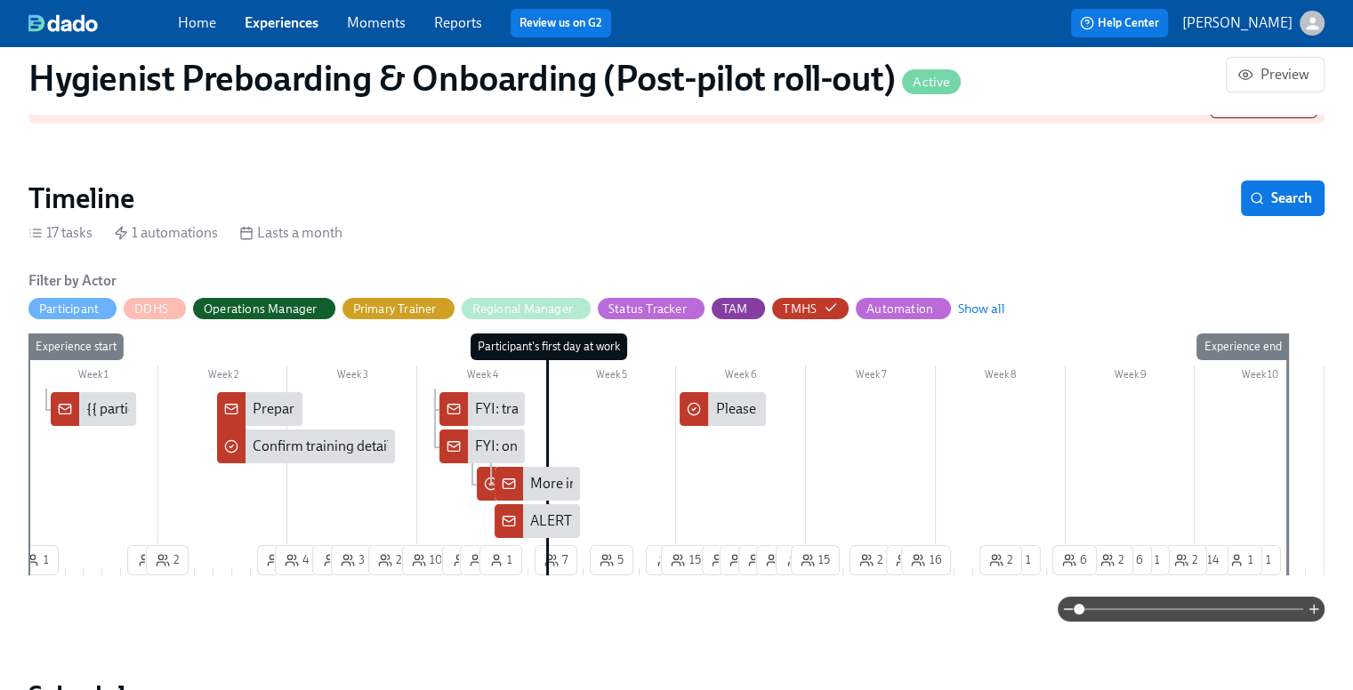
click at [89, 413] on div "{{ participant.fullName }} ({{ participant.locationCompany }}) has cleared thei…" at bounding box center [378, 409] width 584 height 20
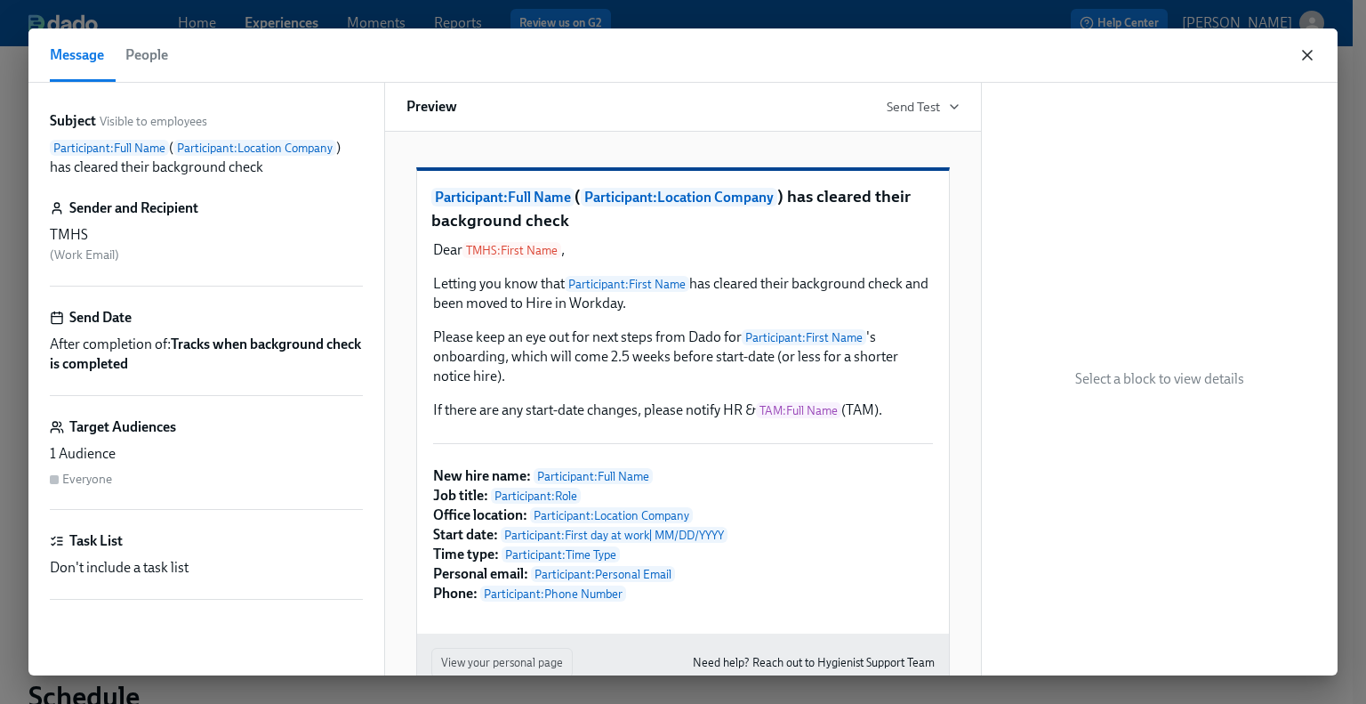
click at [1309, 56] on icon "button" at bounding box center [1308, 55] width 18 height 18
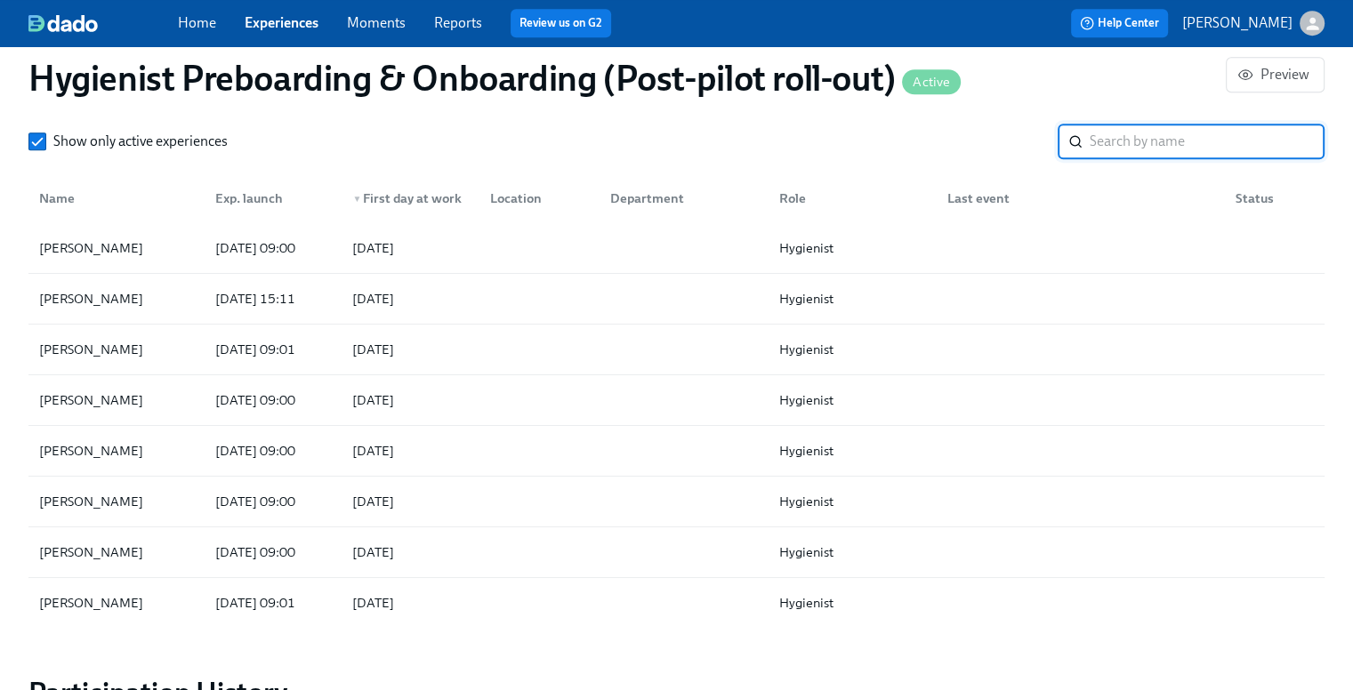
click at [1138, 138] on input "search" at bounding box center [1207, 142] width 235 height 36
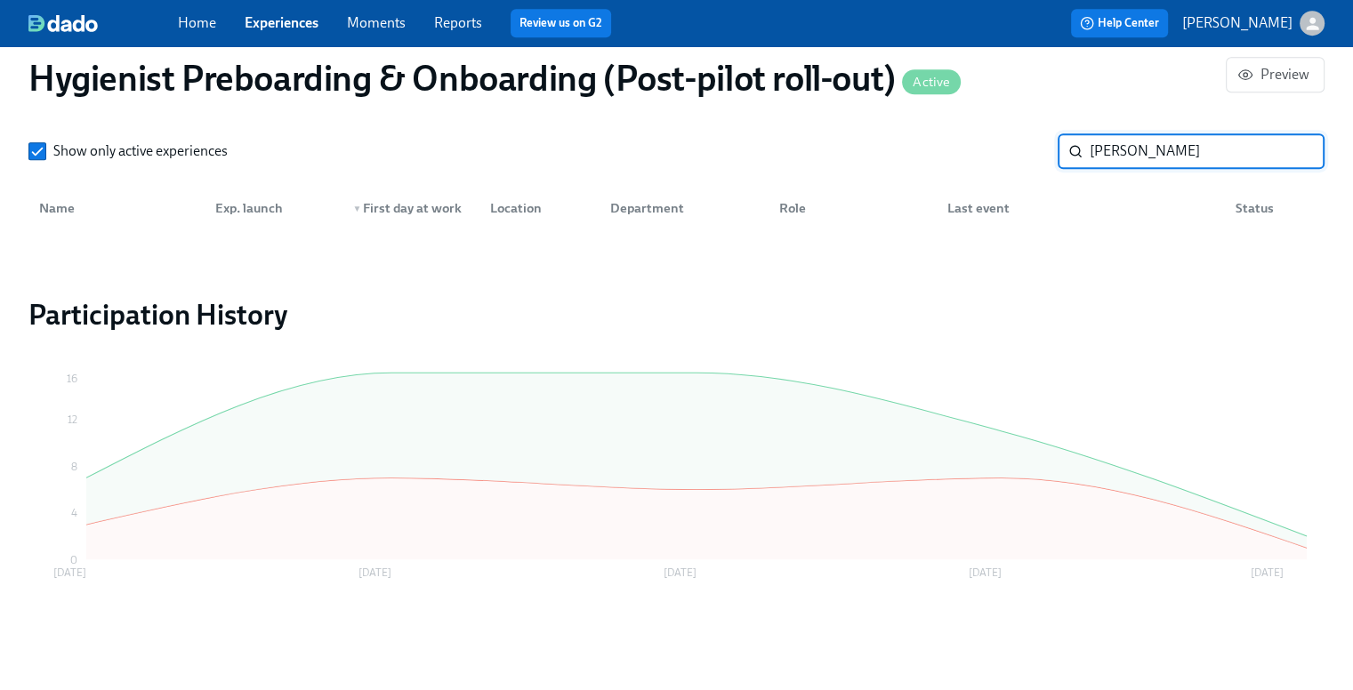
scroll to position [1458, 0]
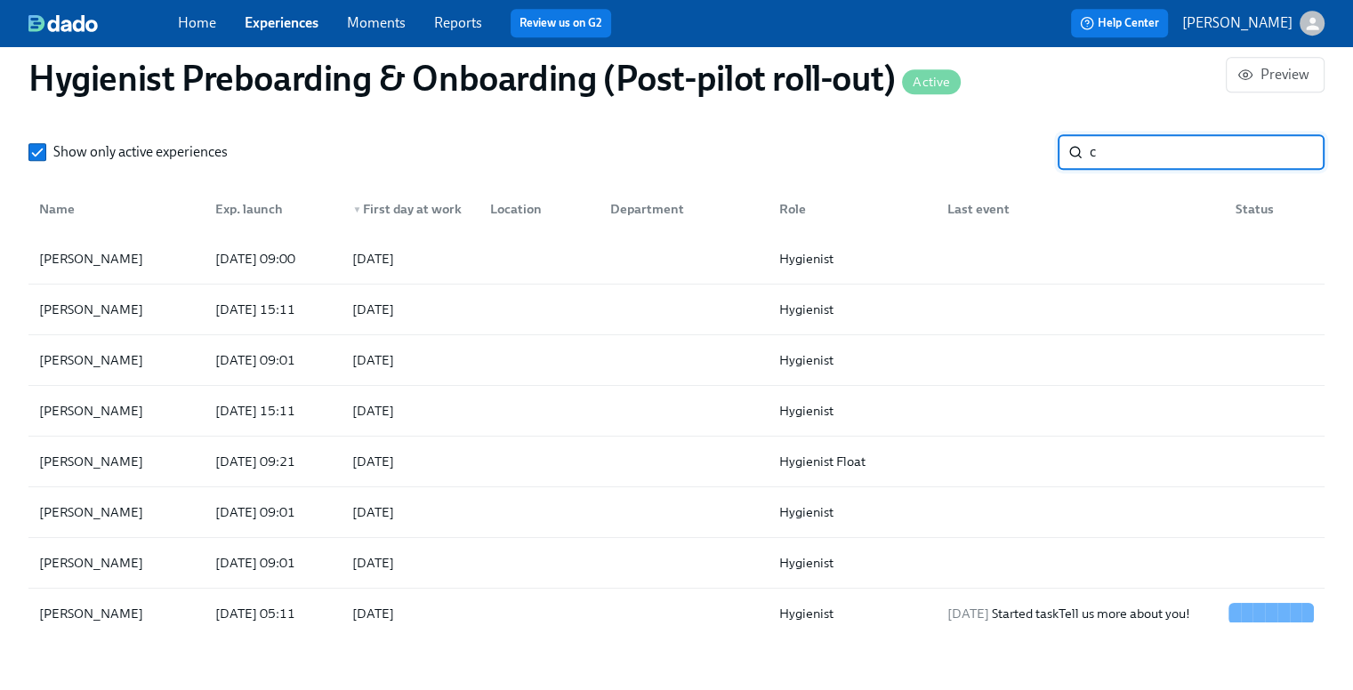
scroll to position [1469, 0]
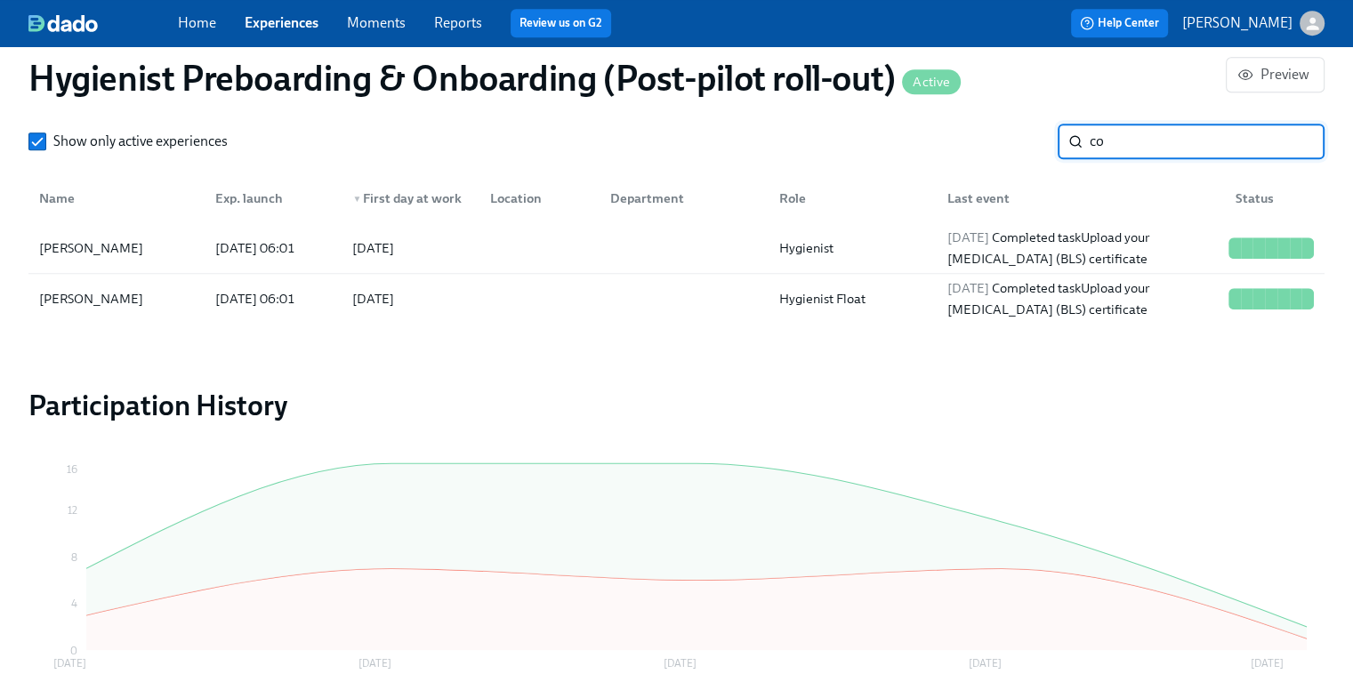
type input "c"
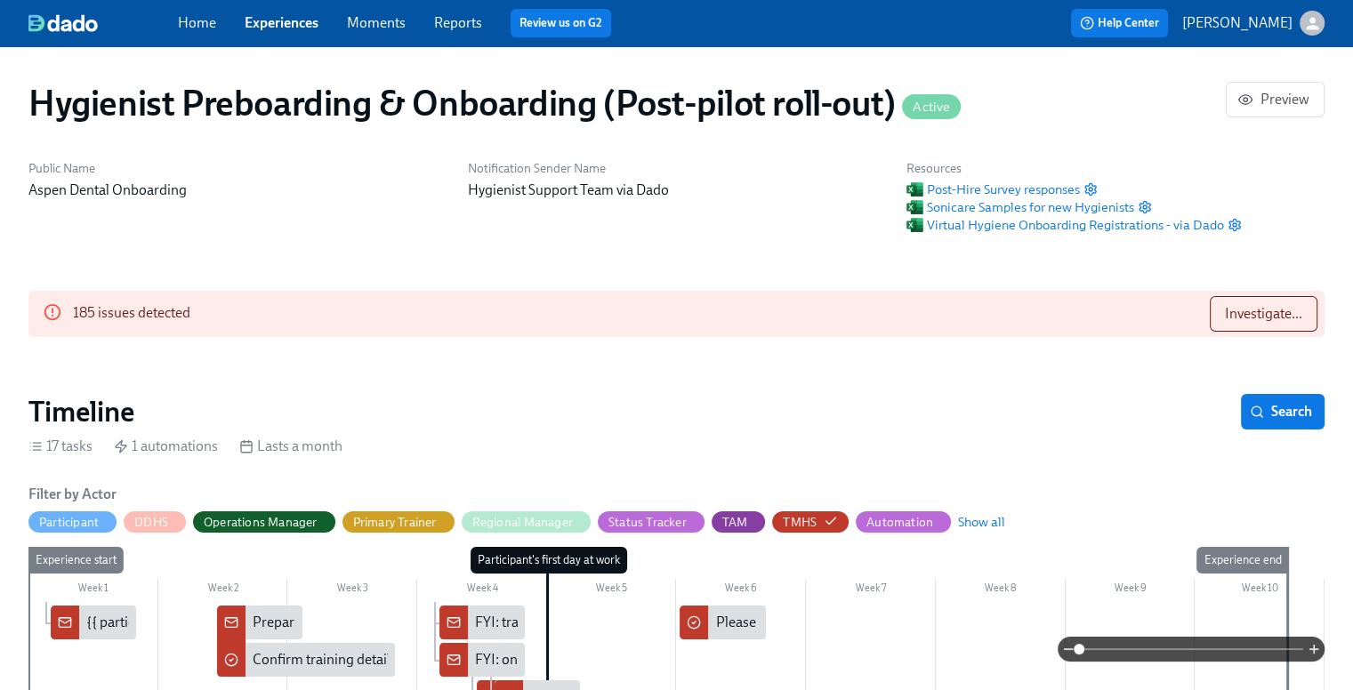
click at [199, 23] on link "Home" at bounding box center [197, 22] width 38 height 17
